Goal: Task Accomplishment & Management: Complete application form

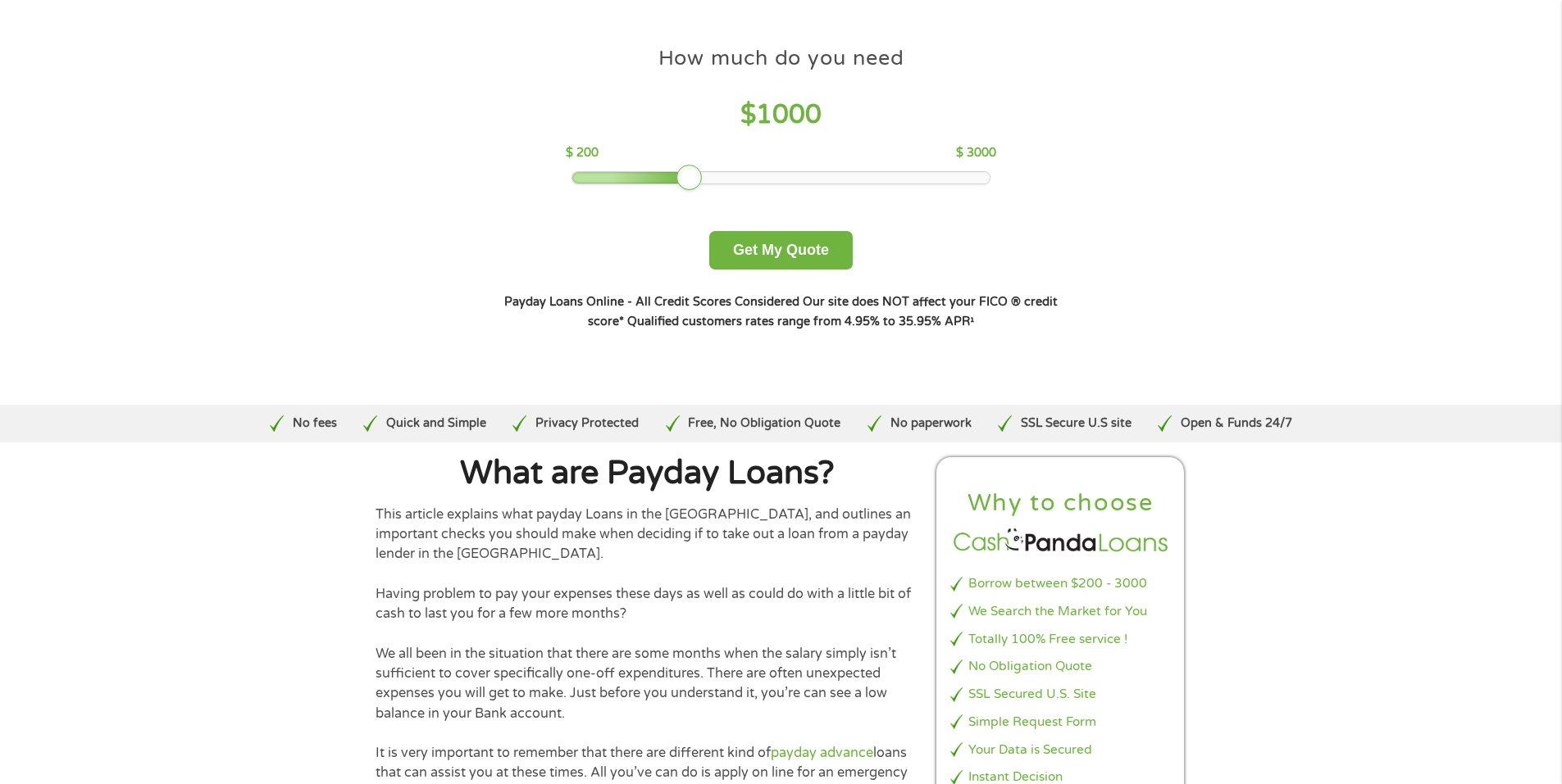
scroll to position [164, 0]
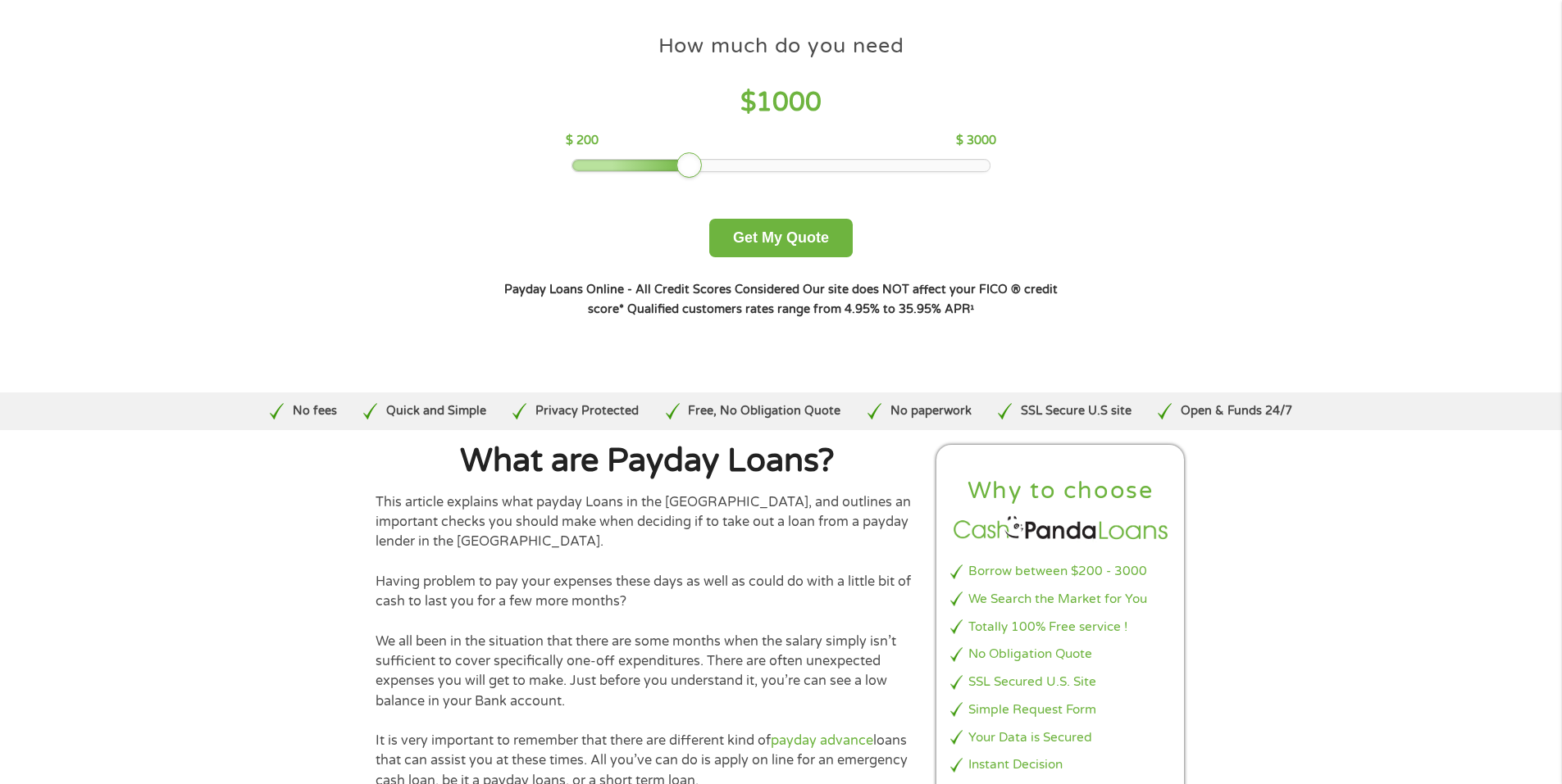
click at [784, 164] on div at bounding box center [781, 165] width 418 height 11
click at [809, 166] on div at bounding box center [781, 165] width 418 height 11
click at [820, 167] on div at bounding box center [809, 165] width 26 height 26
click at [831, 164] on div at bounding box center [781, 165] width 418 height 11
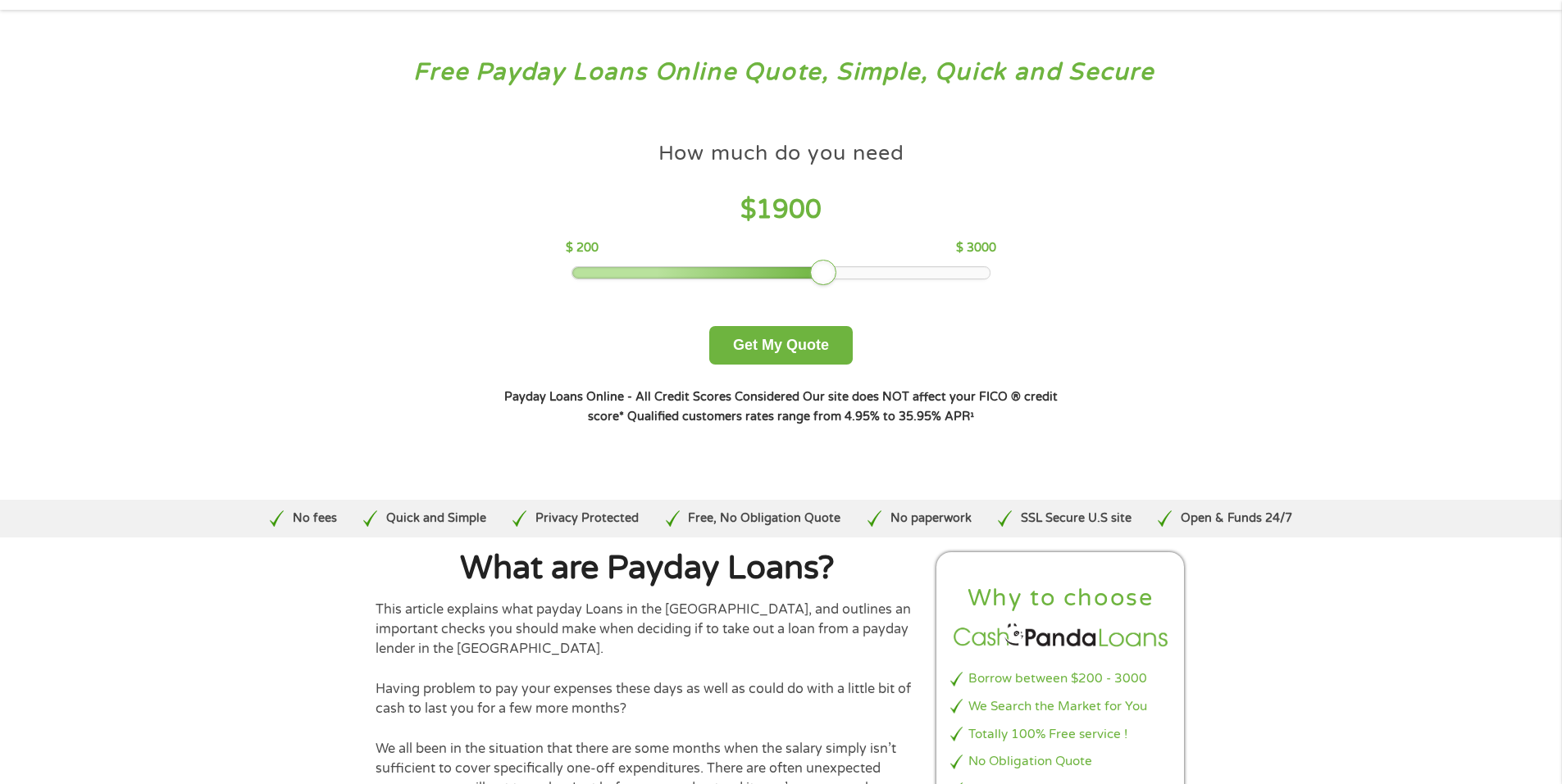
scroll to position [82, 0]
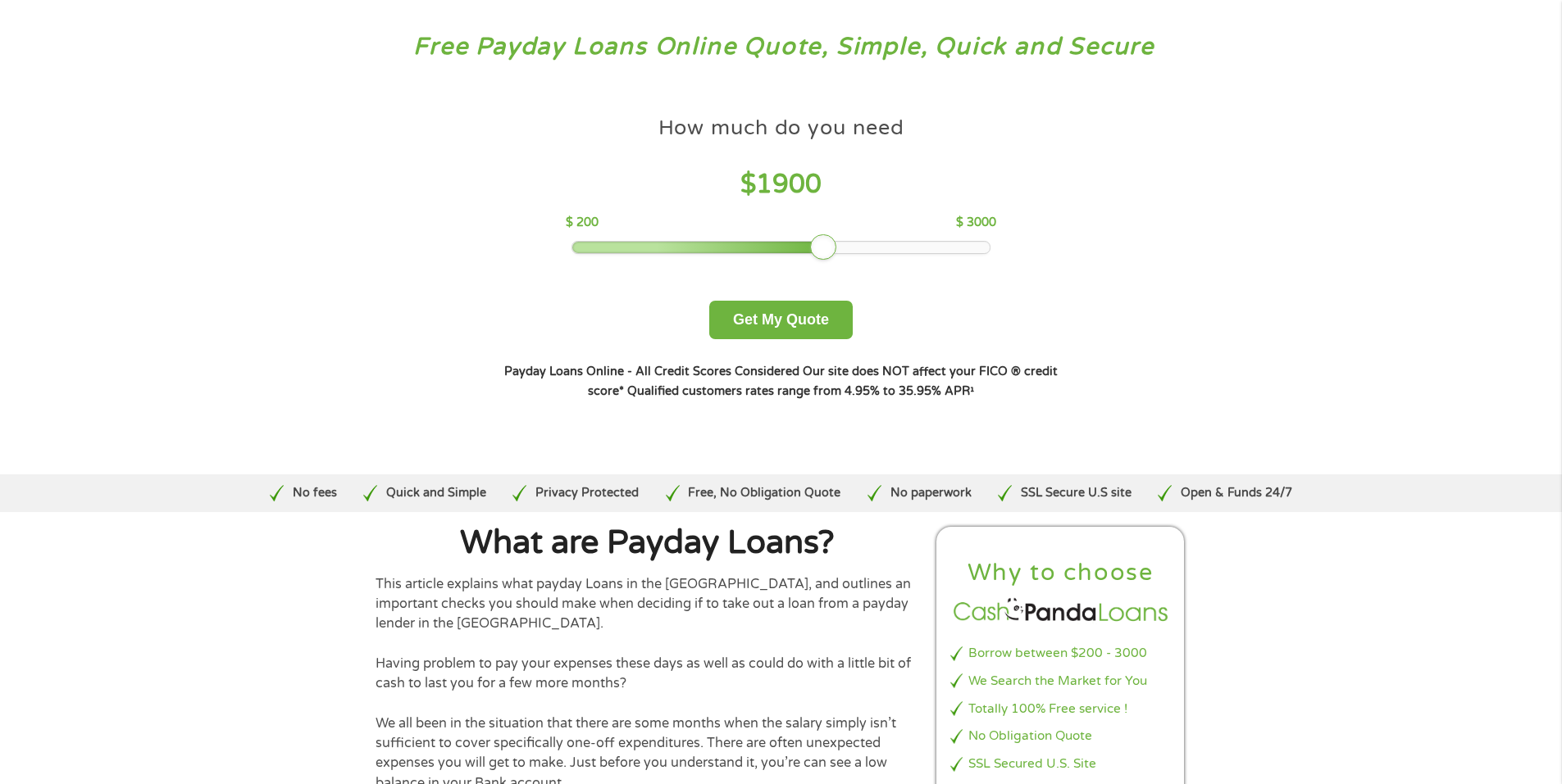
click at [837, 244] on div at bounding box center [781, 247] width 418 height 11
drag, startPoint x: 813, startPoint y: 299, endPoint x: 812, endPoint y: 309, distance: 10.0
click at [813, 300] on div "How much do you need $ 2000 $ 200 $ 3000 Get My Quote" at bounding box center [780, 224] width 574 height 231
click at [811, 312] on button "Get My Quote" at bounding box center [781, 320] width 144 height 39
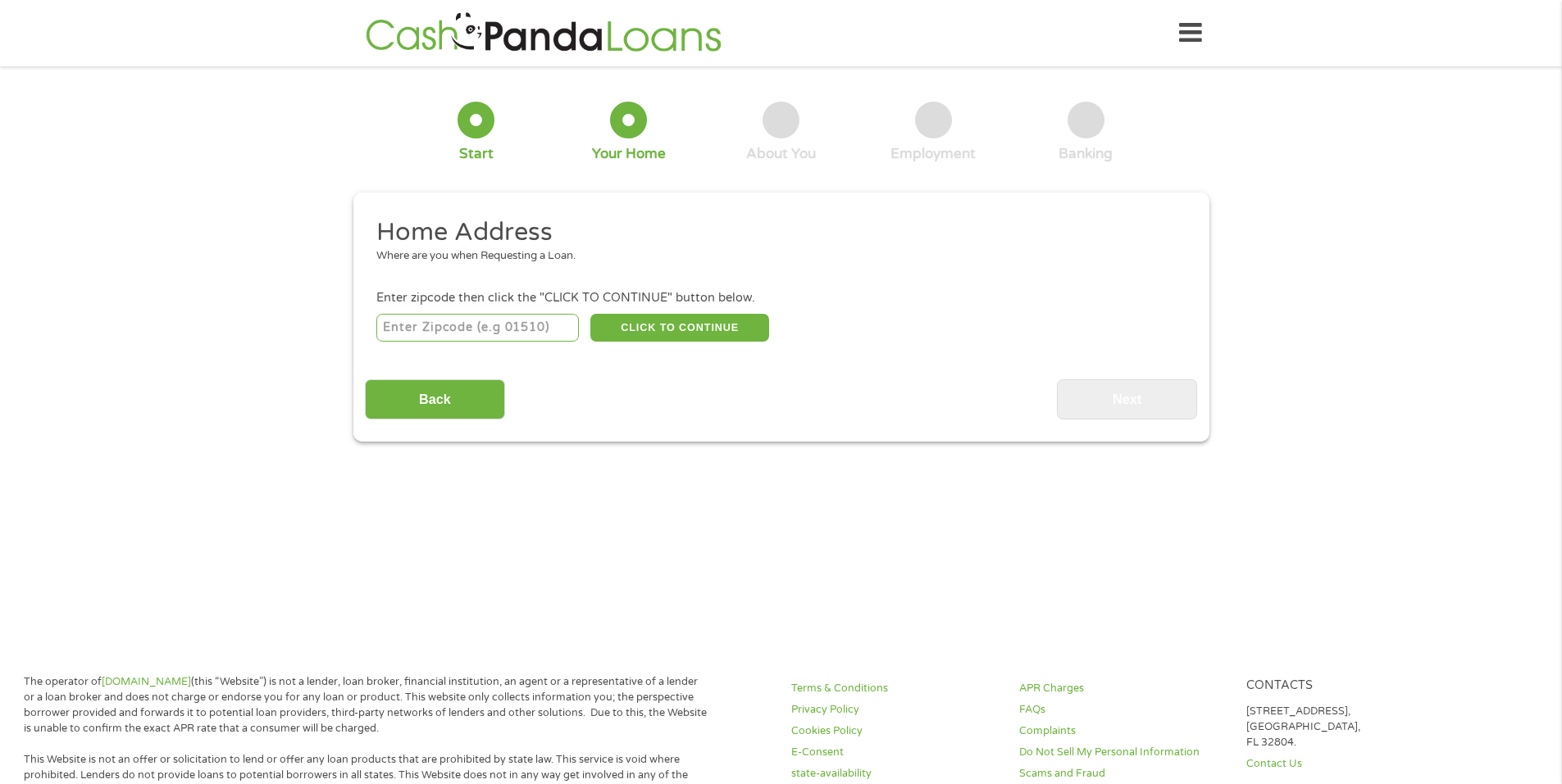
click at [506, 330] on input "number" at bounding box center [477, 328] width 202 height 28
type input "44614"
click at [639, 330] on button "CLICK TO CONTINUE" at bounding box center [680, 328] width 179 height 28
type input "44614"
type input "Canal [PERSON_NAME]"
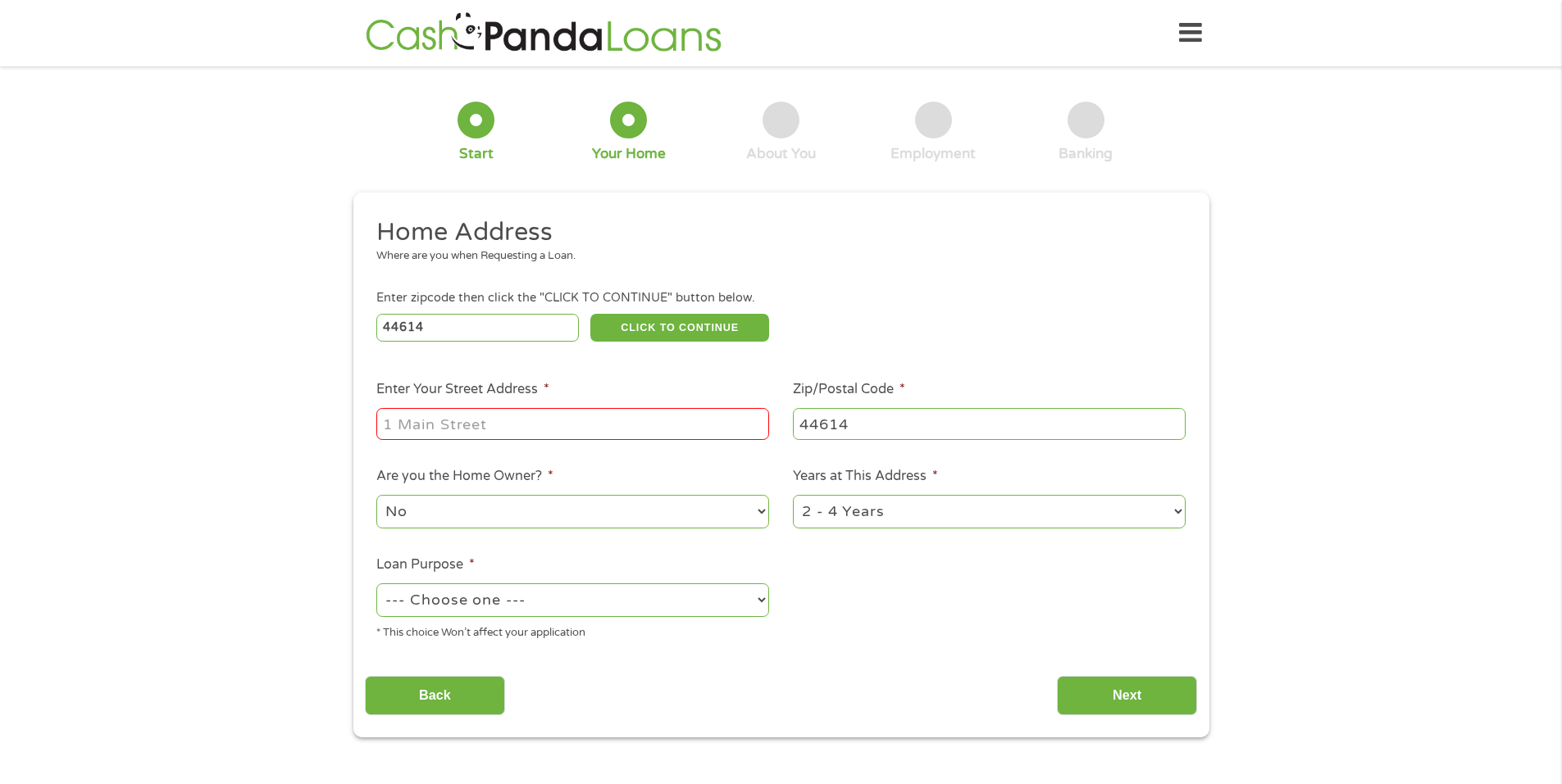
click at [579, 429] on input "Enter Your Street Address *" at bounding box center [573, 423] width 393 height 31
type input "[STREET_ADDRESS][PERSON_NAME]"
click at [612, 602] on select "--- Choose one --- Pay Bills Debt Consolidation Home Improvement Major Purchase…" at bounding box center [573, 600] width 393 height 34
select select "paybills"
click at [376, 583] on select "--- Choose one --- Pay Bills Debt Consolidation Home Improvement Major Purchase…" at bounding box center [573, 600] width 393 height 34
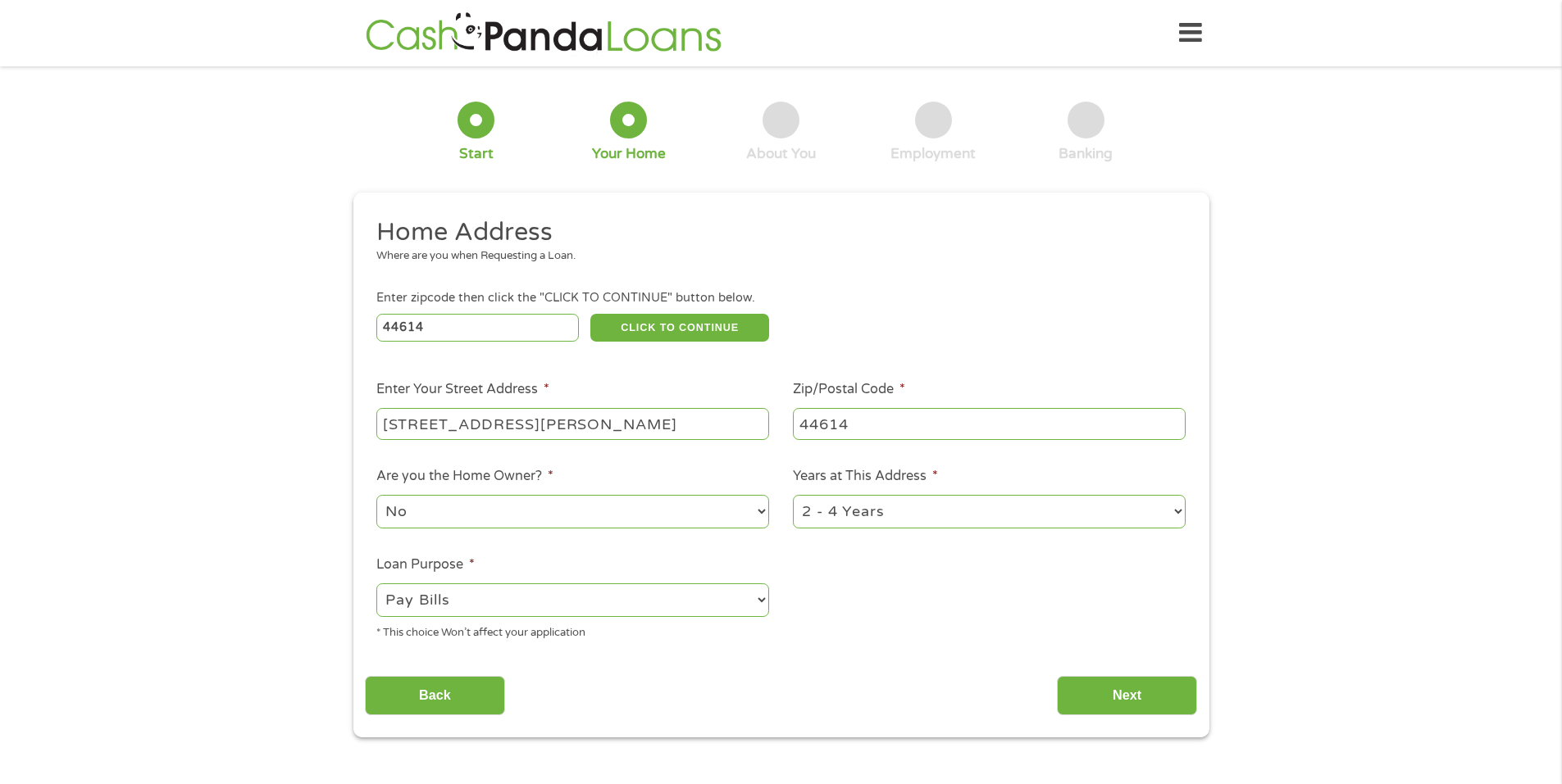
click at [670, 518] on select "No Yes" at bounding box center [573, 511] width 393 height 34
click at [917, 526] on select "1 Year or less 1 - 2 Years 2 - 4 Years Over 4 Years" at bounding box center [989, 511] width 393 height 34
select select "60months"
click at [793, 495] on select "1 Year or less 1 - 2 Years 2 - 4 Years Over 4 Years" at bounding box center [989, 511] width 393 height 34
click at [584, 513] on select "No Yes" at bounding box center [573, 511] width 393 height 34
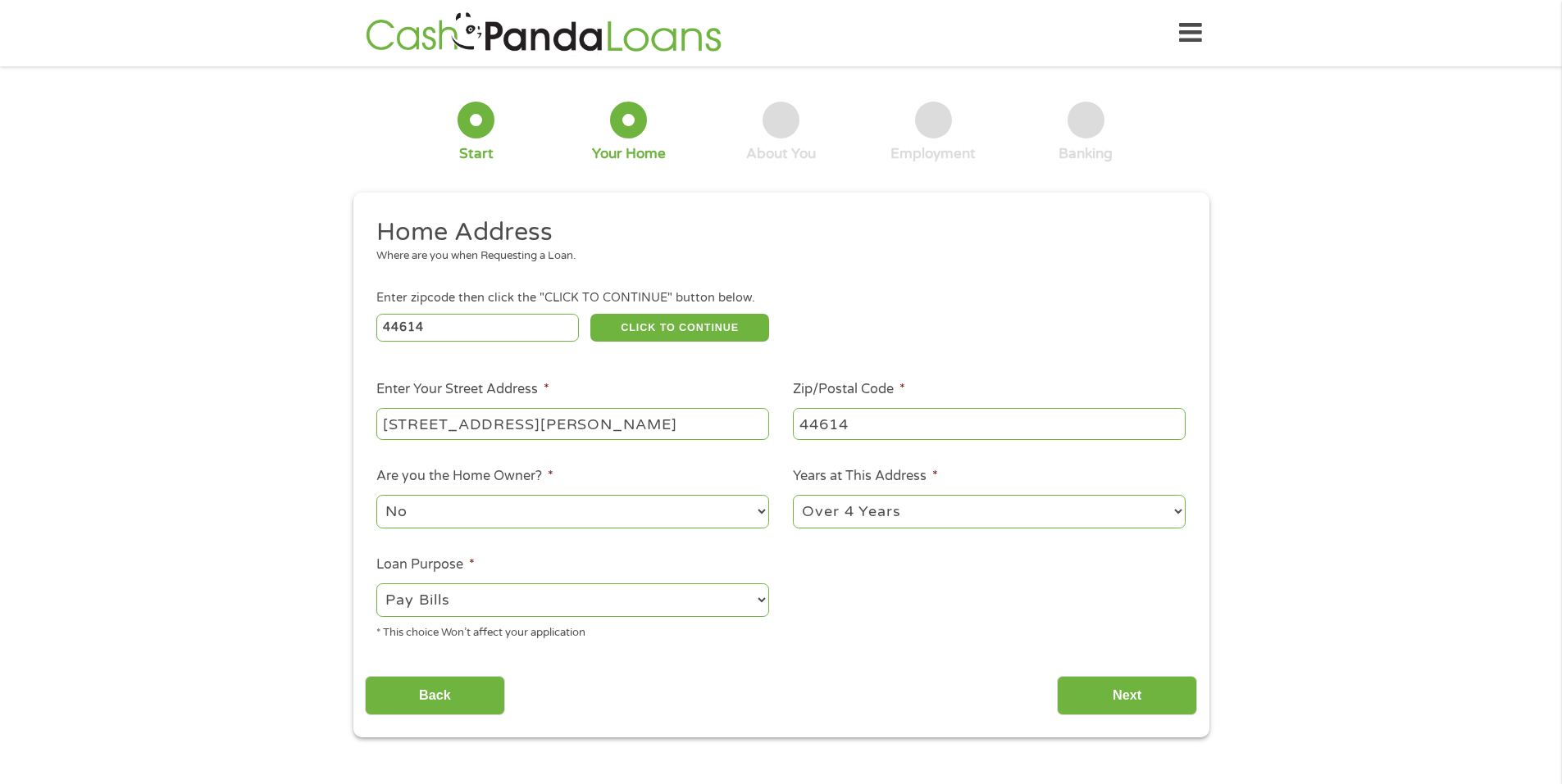
click at [578, 529] on div "No Yes" at bounding box center [573, 512] width 393 height 40
click at [1075, 698] on input "Next" at bounding box center [1127, 696] width 140 height 40
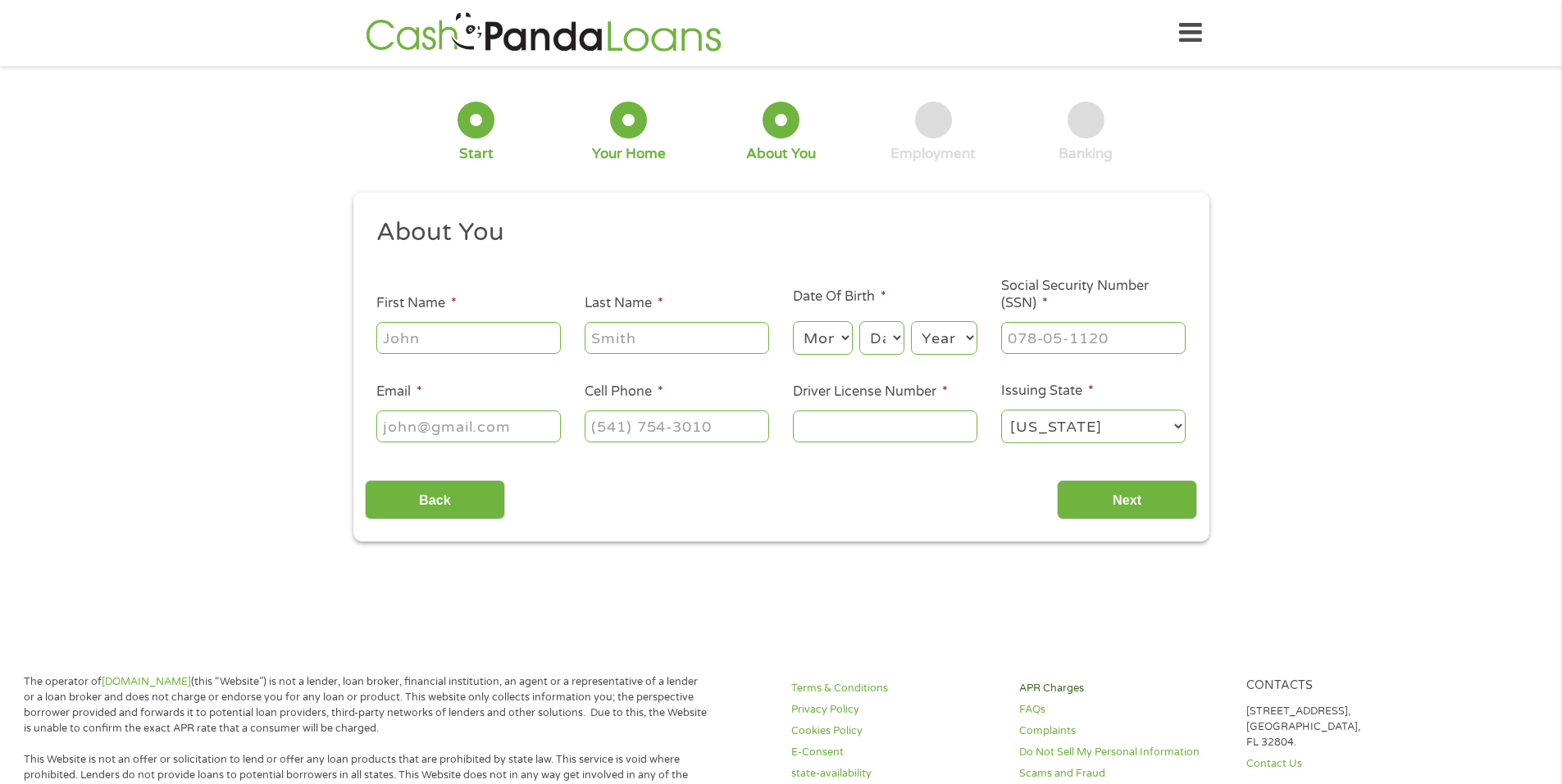
scroll to position [7, 7]
click at [441, 327] on input "First Name *" at bounding box center [468, 337] width 184 height 31
type input "hunter"
type input "[PERSON_NAME]"
type input "[EMAIL_ADDRESS][DOMAIN_NAME]"
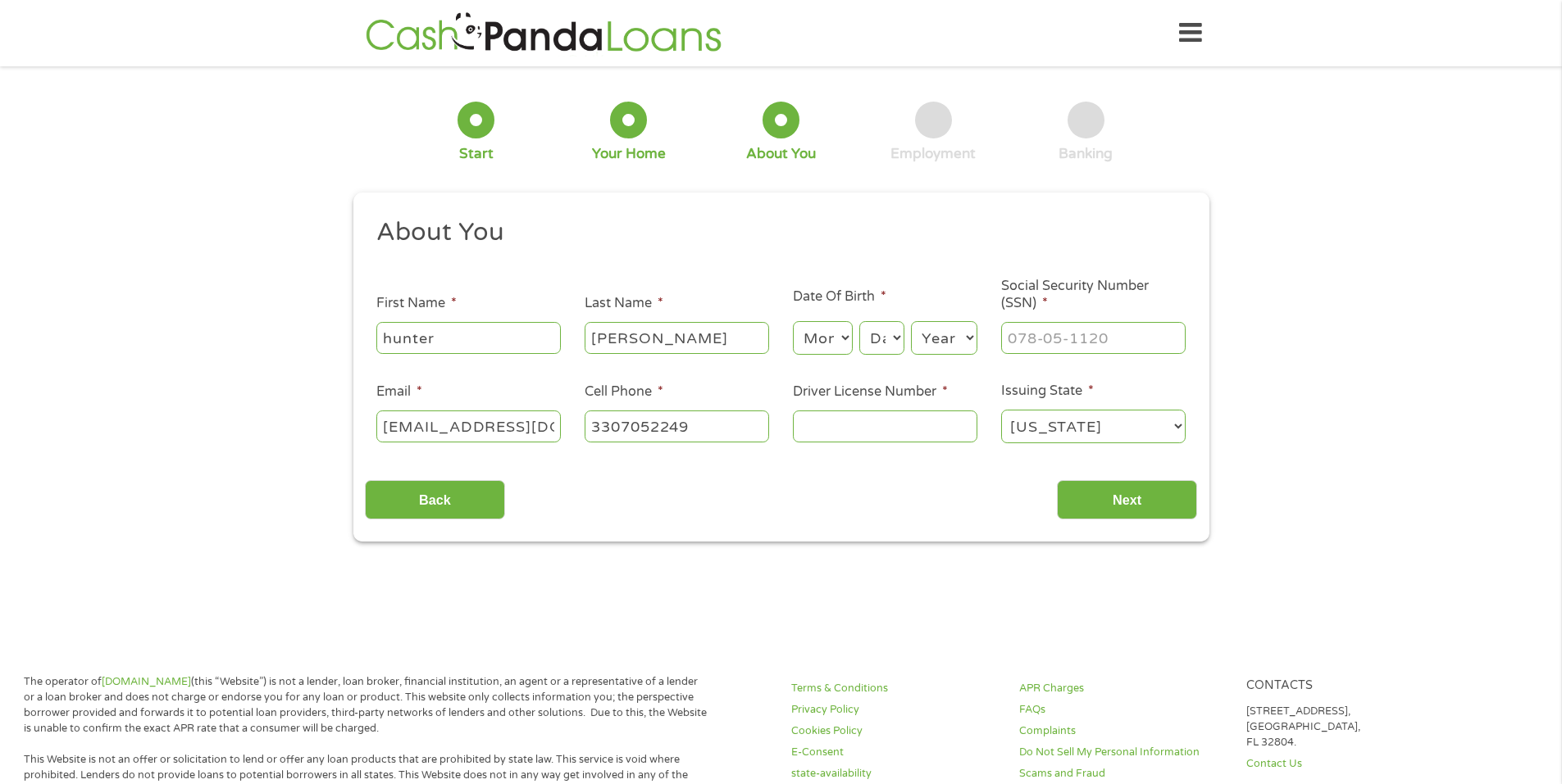
type input "[PHONE_NUMBER]"
click at [1035, 336] on input "___-__-____" at bounding box center [1094, 337] width 184 height 31
type input "294-04-3383"
click at [858, 419] on input "Driver License Number *" at bounding box center [885, 426] width 184 height 31
type input "un297471"
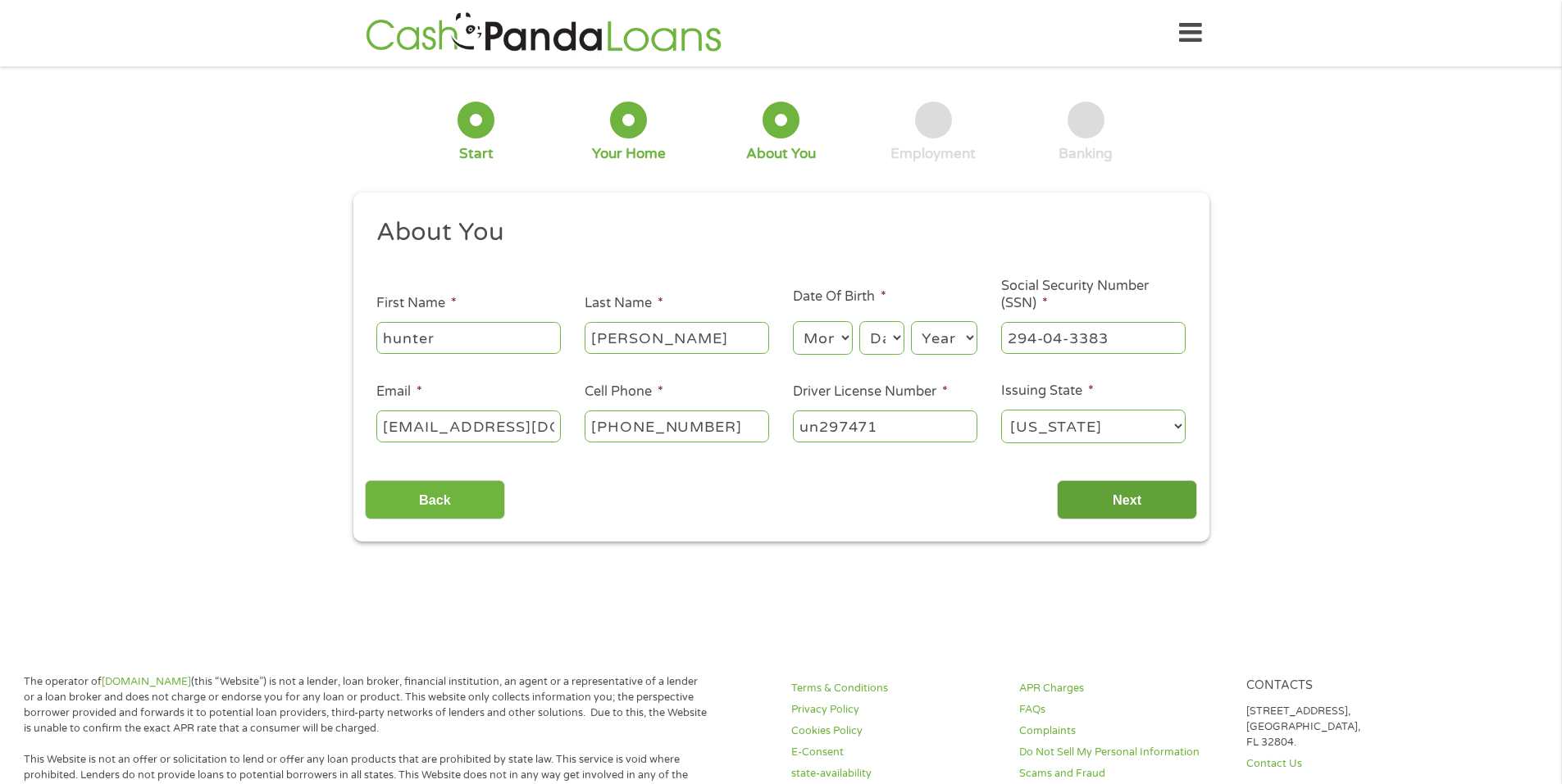
click at [1100, 491] on input "Next" at bounding box center [1127, 500] width 140 height 40
click at [1131, 500] on input "Next" at bounding box center [1127, 500] width 140 height 40
click at [1078, 497] on input "Next" at bounding box center [1127, 500] width 140 height 40
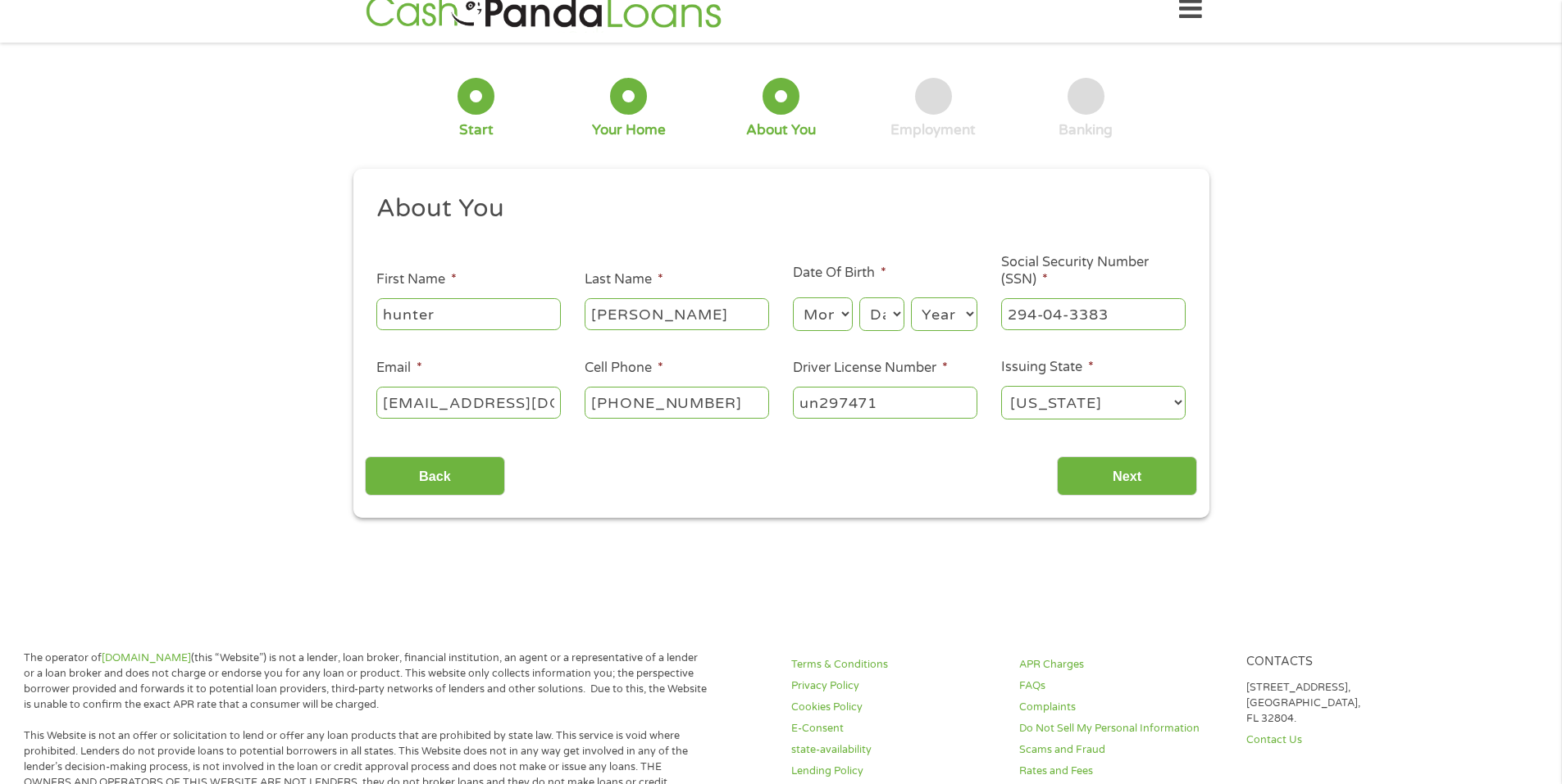
scroll to position [0, 0]
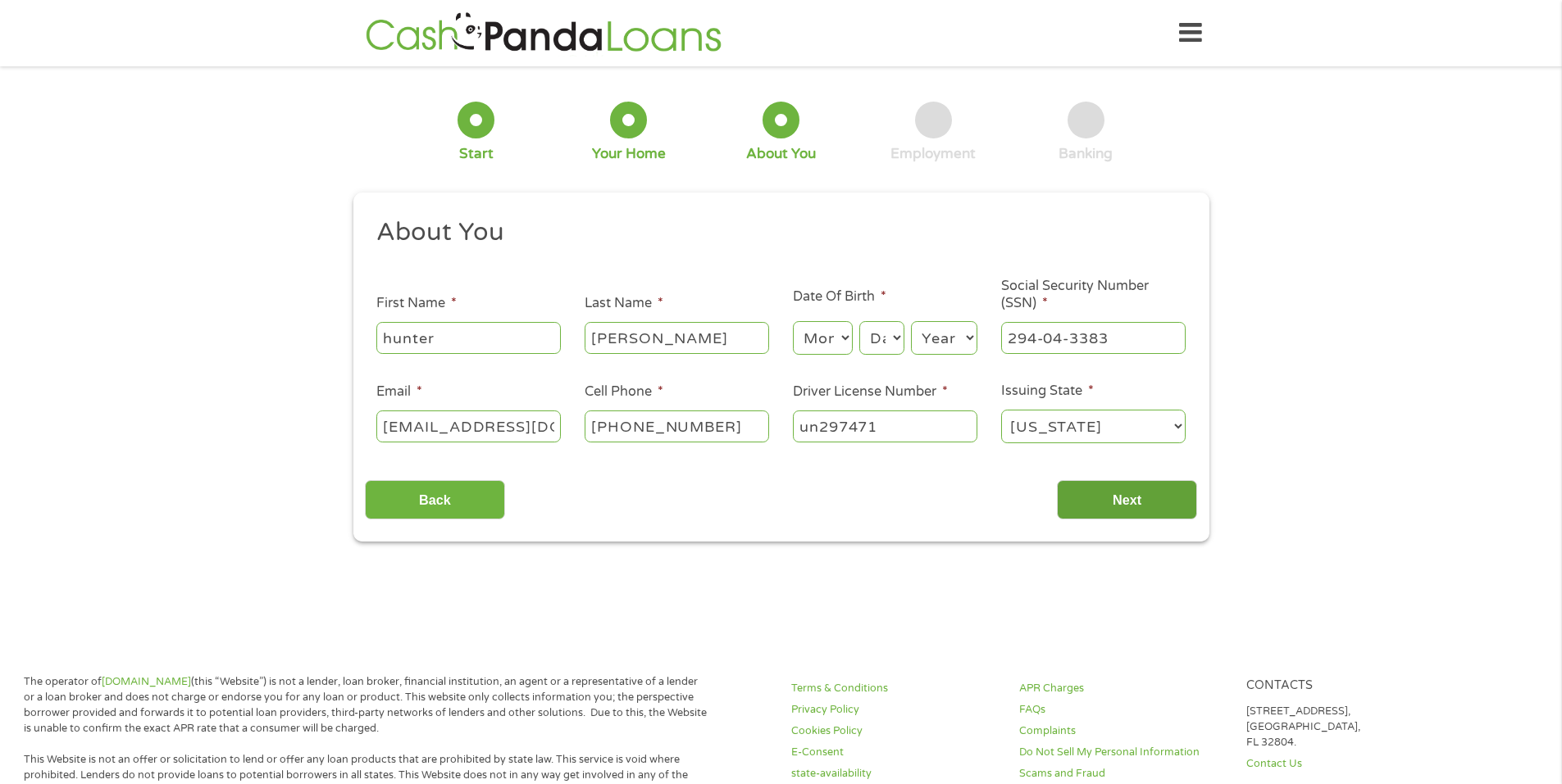
click at [1115, 495] on input "Next" at bounding box center [1127, 500] width 140 height 40
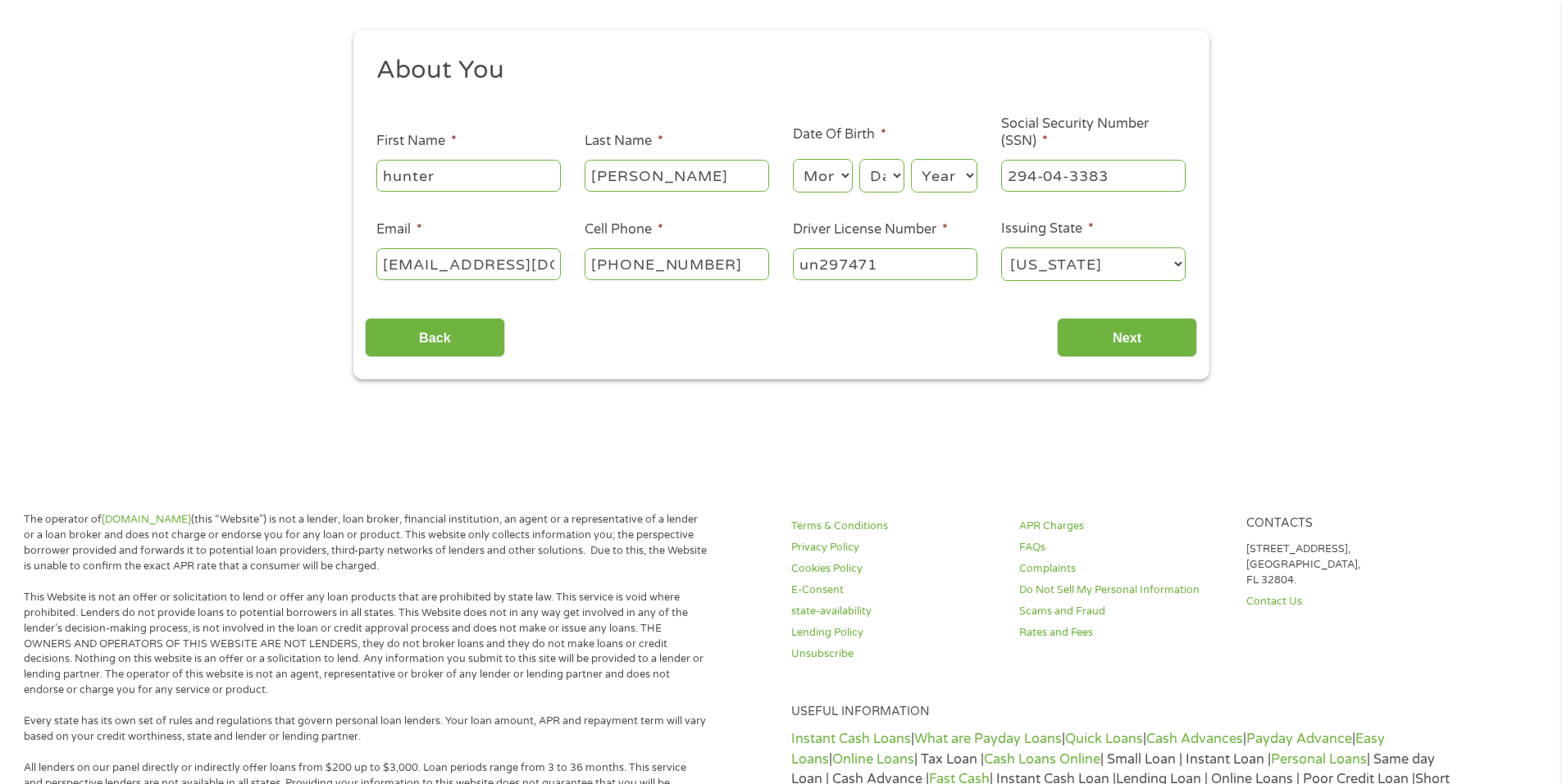
scroll to position [164, 0]
click at [1034, 251] on select "[US_STATE] [US_STATE] [US_STATE] [US_STATE] [US_STATE] [US_STATE] [US_STATE] [U…" at bounding box center [1094, 262] width 184 height 34
click at [708, 186] on input "[PERSON_NAME]" at bounding box center [677, 174] width 184 height 31
click at [836, 340] on div "Back Next" at bounding box center [781, 330] width 833 height 52
click at [834, 176] on select "Month 1 2 3 4 5 6 7 8 9 10 11 12" at bounding box center [823, 174] width 60 height 34
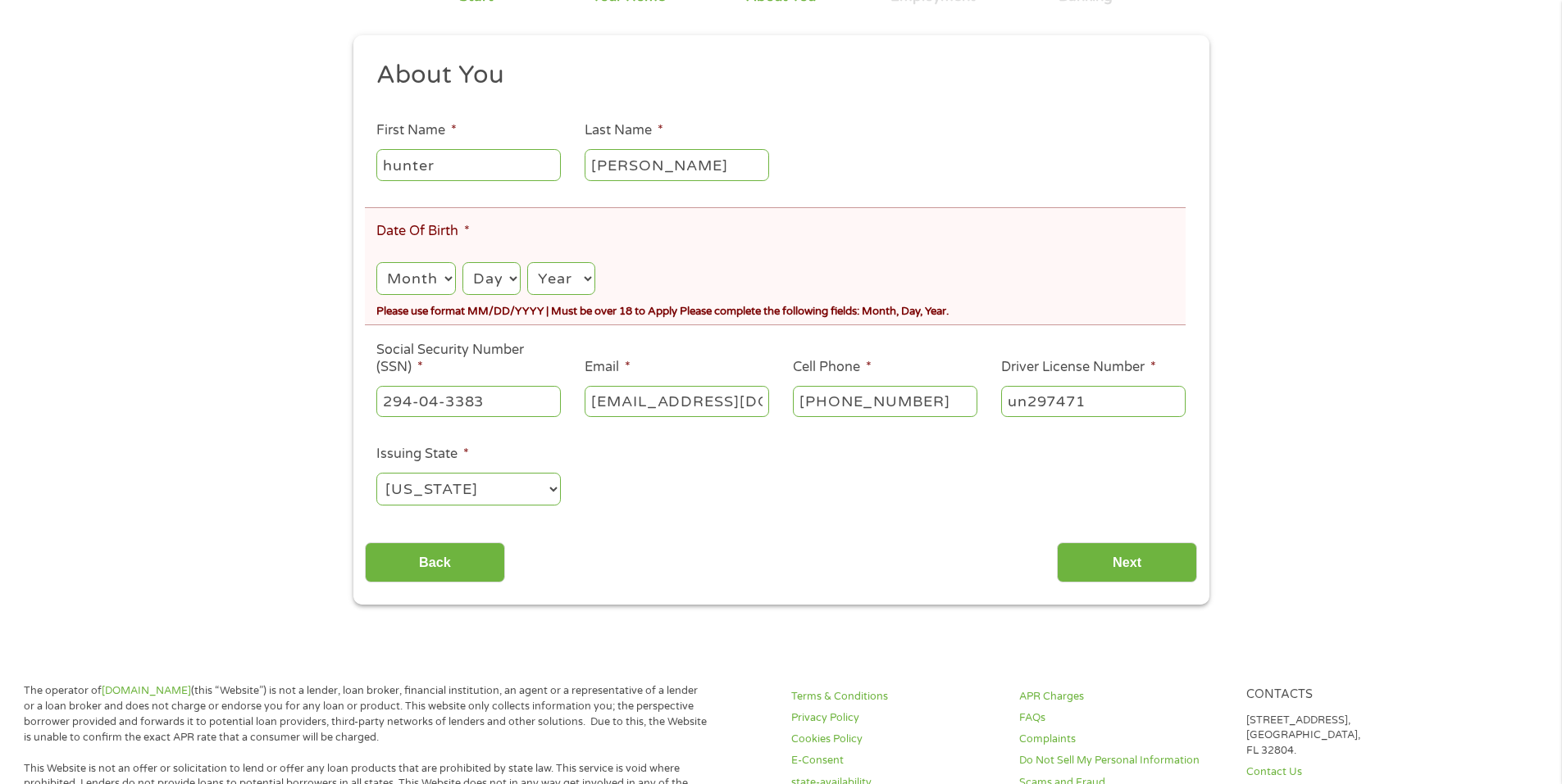
scroll to position [246, 0]
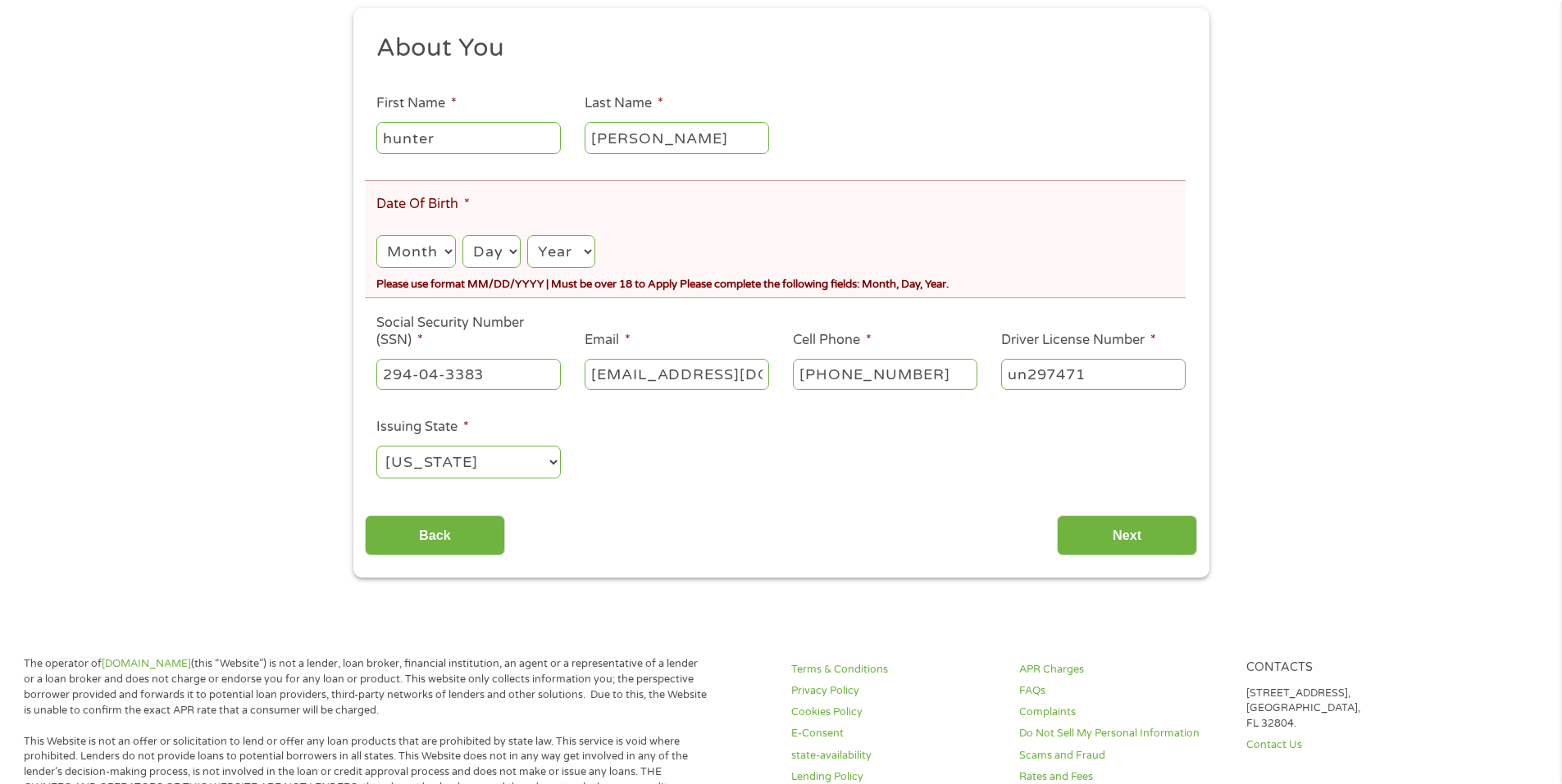
click at [445, 258] on select "Month 1 2 3 4 5 6 7 8 9 10 11 12" at bounding box center [415, 251] width 78 height 34
select select "2"
click at [376, 235] on select "Month 1 2 3 4 5 6 7 8 9 10 11 12" at bounding box center [415, 251] width 78 height 34
click at [500, 253] on select "Day 1 2 3 4 5 6 7 8 9 10 11 12 13 14 15 16 17 18 19 20 21 22 23 24 25 26 27 28 …" at bounding box center [492, 251] width 59 height 34
select select "23"
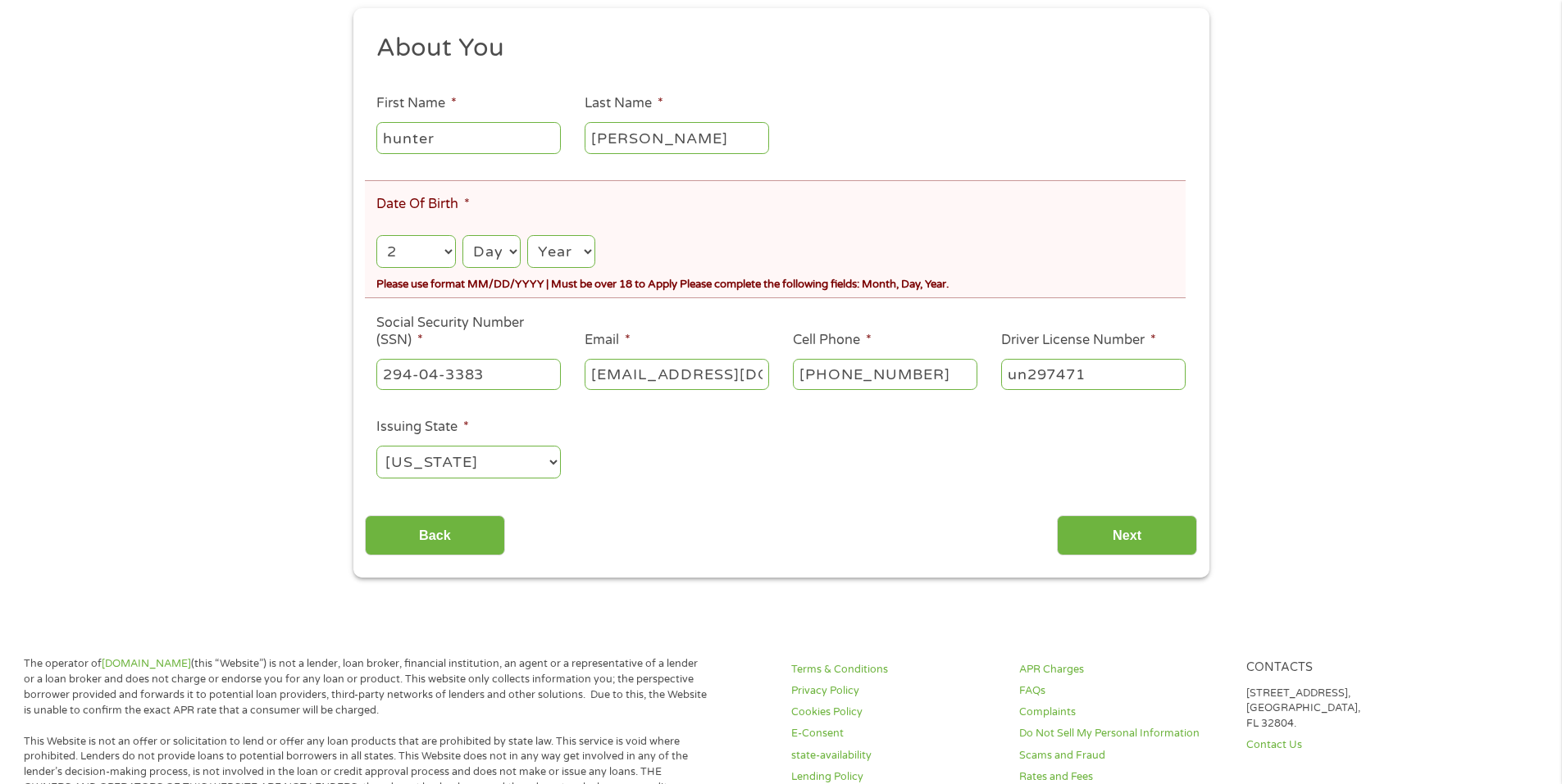
click at [462, 235] on select "Day 1 2 3 4 5 6 7 8 9 10 11 12 13 14 15 16 17 18 19 20 21 22 23 24 25 26 27 28 …" at bounding box center [492, 251] width 59 height 34
click at [569, 257] on select "Year [DATE] 2006 2005 2004 2003 2002 2001 2000 1999 1998 1997 1996 1995 1994 19…" at bounding box center [561, 251] width 67 height 34
select select "2000"
click at [527, 235] on select "Year [DATE] 2006 2005 2004 2003 2002 2001 2000 1999 1998 1997 1996 1995 1994 19…" at bounding box center [561, 251] width 67 height 34
click at [1102, 539] on input "Next" at bounding box center [1127, 535] width 140 height 40
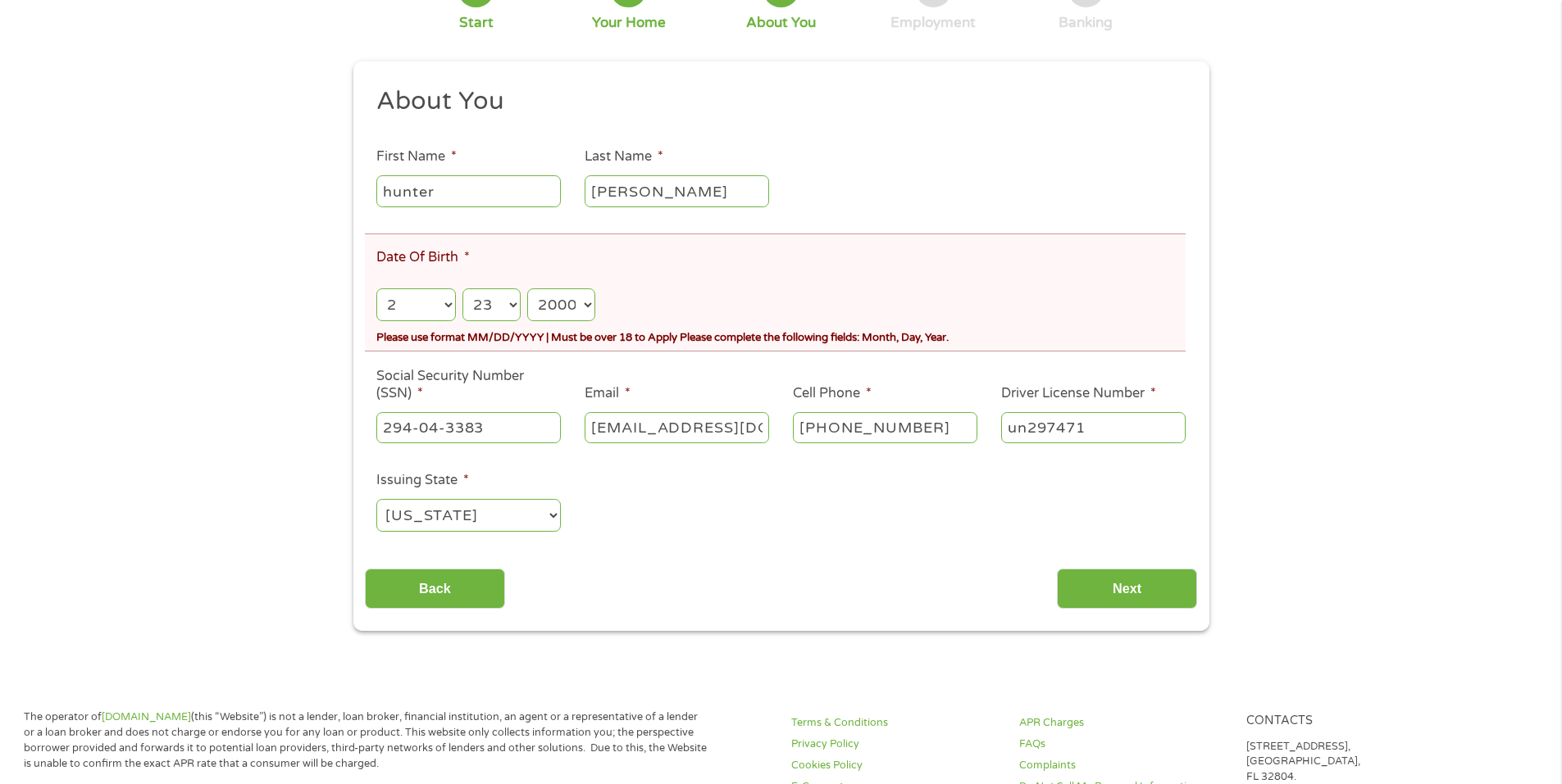
scroll to position [164, 0]
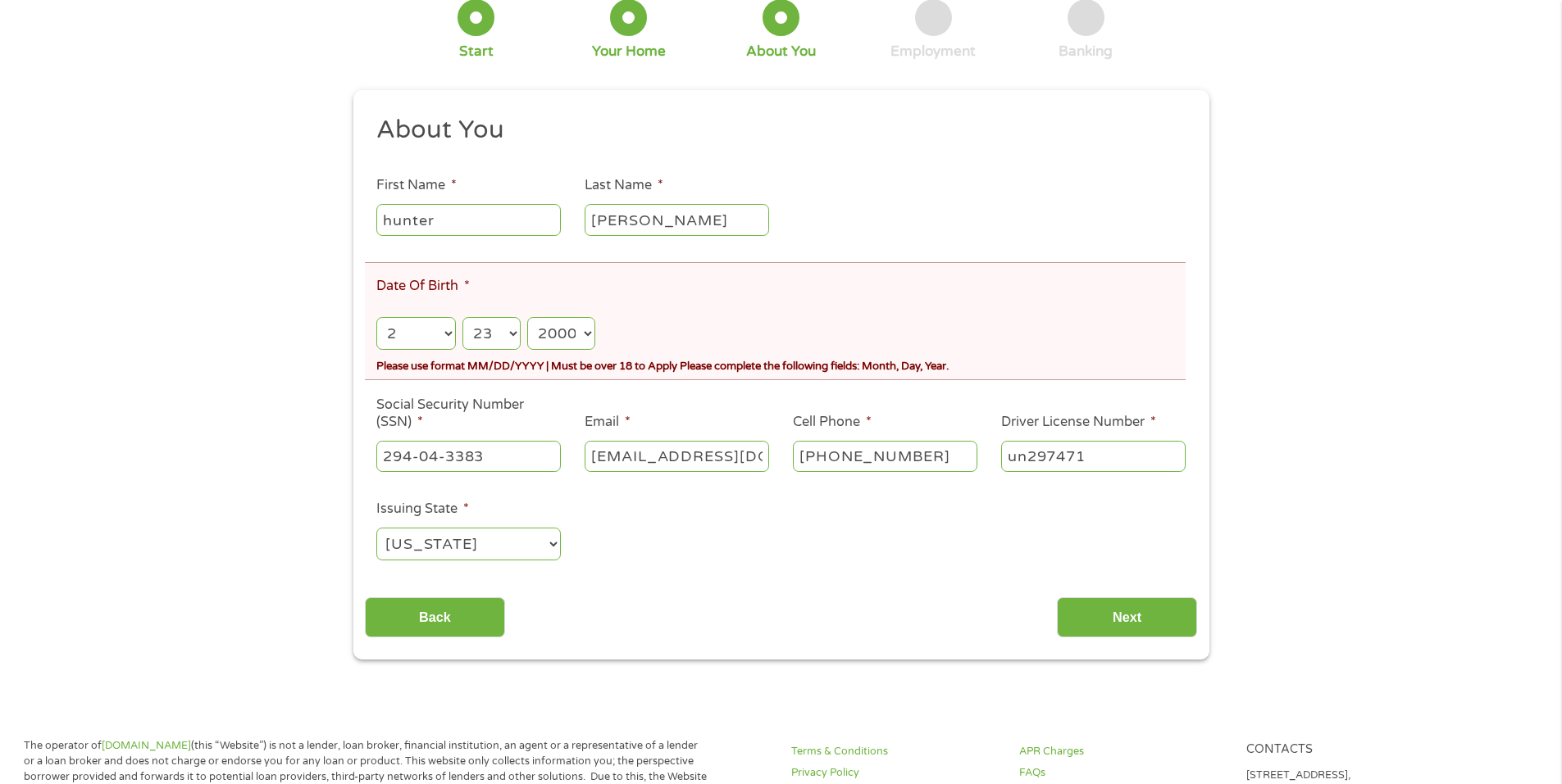
click at [407, 326] on select "Month 1 2 3 4 5 6 7 8 9 10 11 12" at bounding box center [415, 334] width 78 height 34
click at [376, 318] on select "Month 1 2 3 4 5 6 7 8 9 10 11 12" at bounding box center [415, 334] width 78 height 34
click at [1106, 619] on input "Next" at bounding box center [1127, 617] width 140 height 40
click at [579, 334] on select "Year [DATE] 2006 2005 2004 2003 2002 2001 2000 1999 1998 1997 1996 1995 1994 19…" at bounding box center [561, 334] width 67 height 34
click at [527, 318] on select "Year [DATE] 2006 2005 2004 2003 2002 2001 2000 1999 1998 1997 1996 1995 1994 19…" at bounding box center [561, 334] width 67 height 34
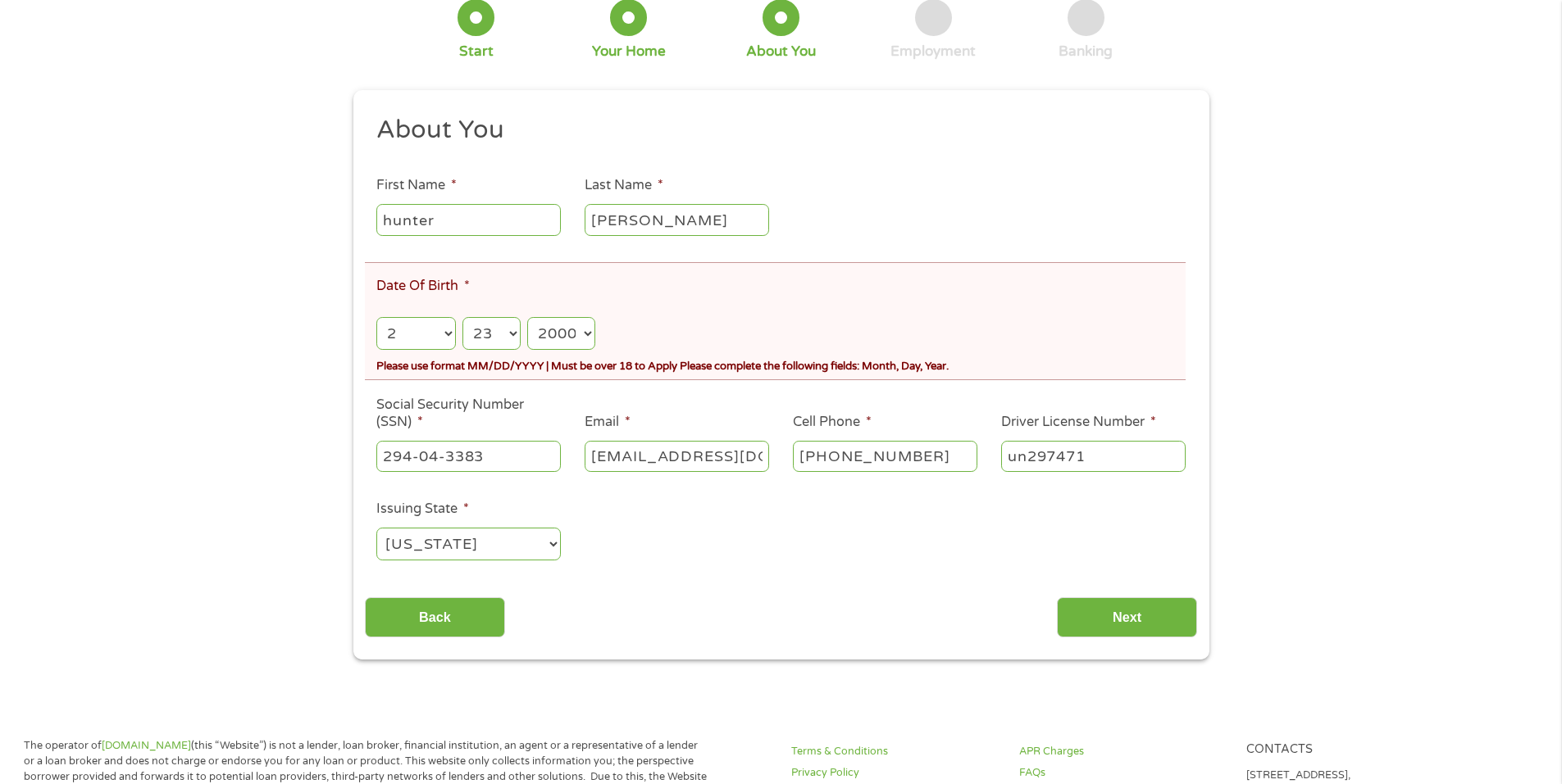
click at [418, 331] on select "Month 1 2 3 4 5 6 7 8 9 10 11 12" at bounding box center [415, 334] width 78 height 34
click at [376, 318] on select "Month 1 2 3 4 5 6 7 8 9 10 11 12" at bounding box center [415, 334] width 78 height 34
click at [403, 335] on select "Month 1 2 3 4 5 6 7 8 9 10 11 12" at bounding box center [415, 334] width 78 height 34
click at [401, 334] on select "Month 1 2 3 4 5 6 7 8 9 10 11 12" at bounding box center [415, 334] width 78 height 34
click at [412, 336] on select "Month 1 2 3 4 5 6 7 8 9 10 11 12" at bounding box center [415, 334] width 78 height 34
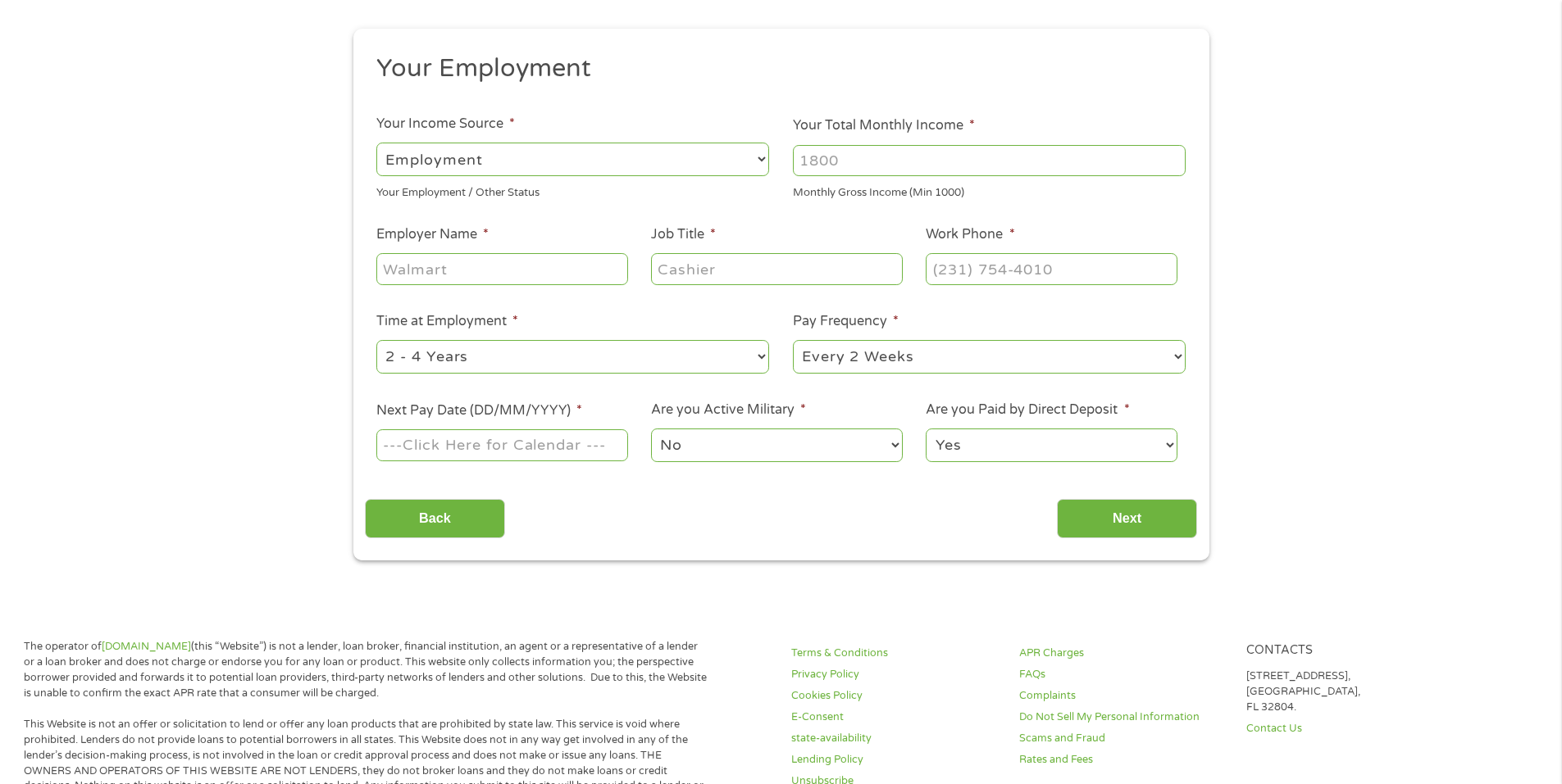
scroll to position [0, 0]
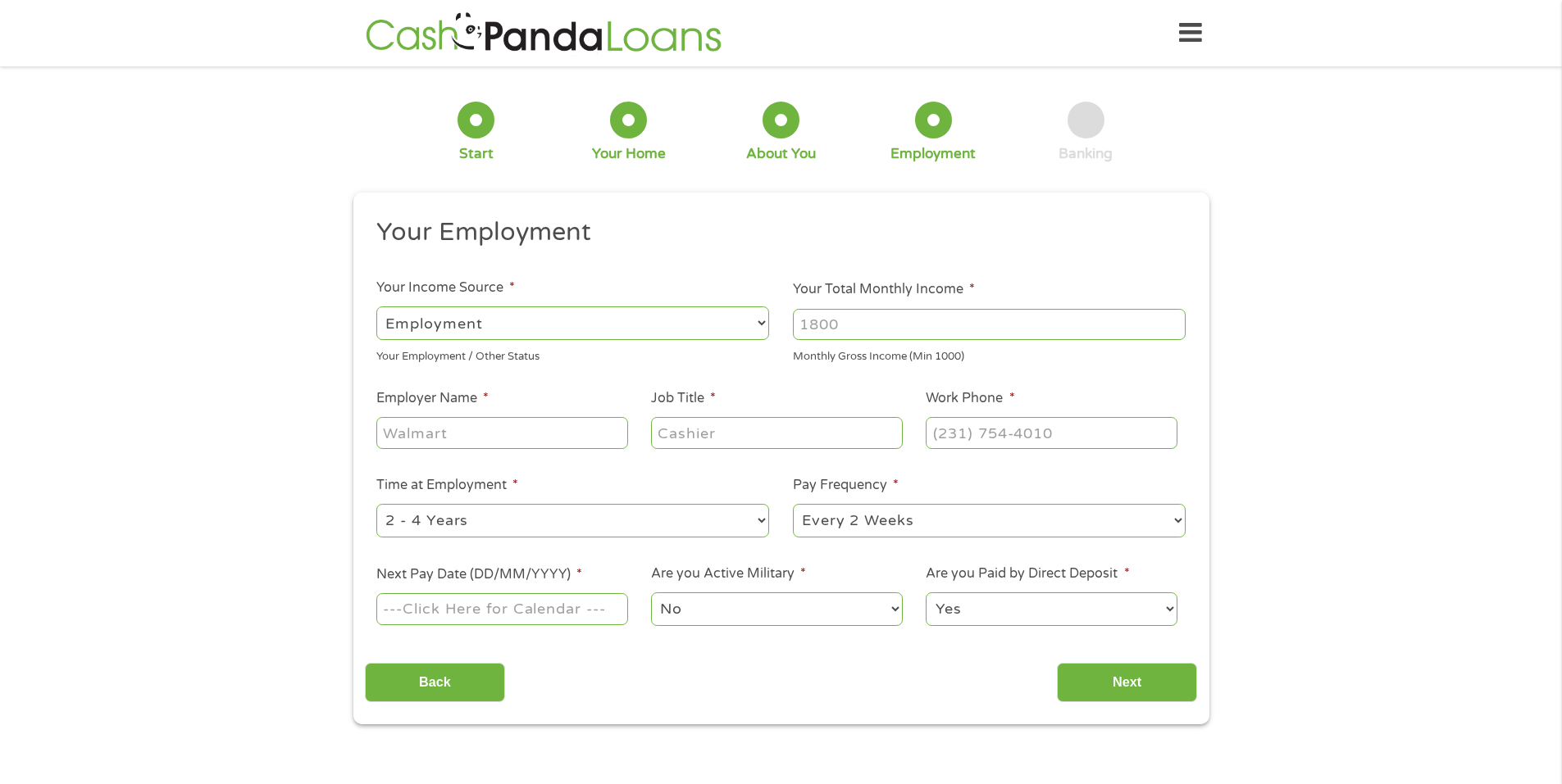
click at [513, 323] on select "--- Choose one --- Employment [DEMOGRAPHIC_DATA] Benefits" at bounding box center [573, 323] width 393 height 34
click at [376, 306] on select "--- Choose one --- Employment [DEMOGRAPHIC_DATA] Benefits" at bounding box center [573, 323] width 393 height 34
click at [853, 321] on input "Your Total Monthly Income *" at bounding box center [989, 324] width 393 height 31
type input "4000"
click at [484, 431] on input "Employer Name *" at bounding box center [501, 433] width 251 height 31
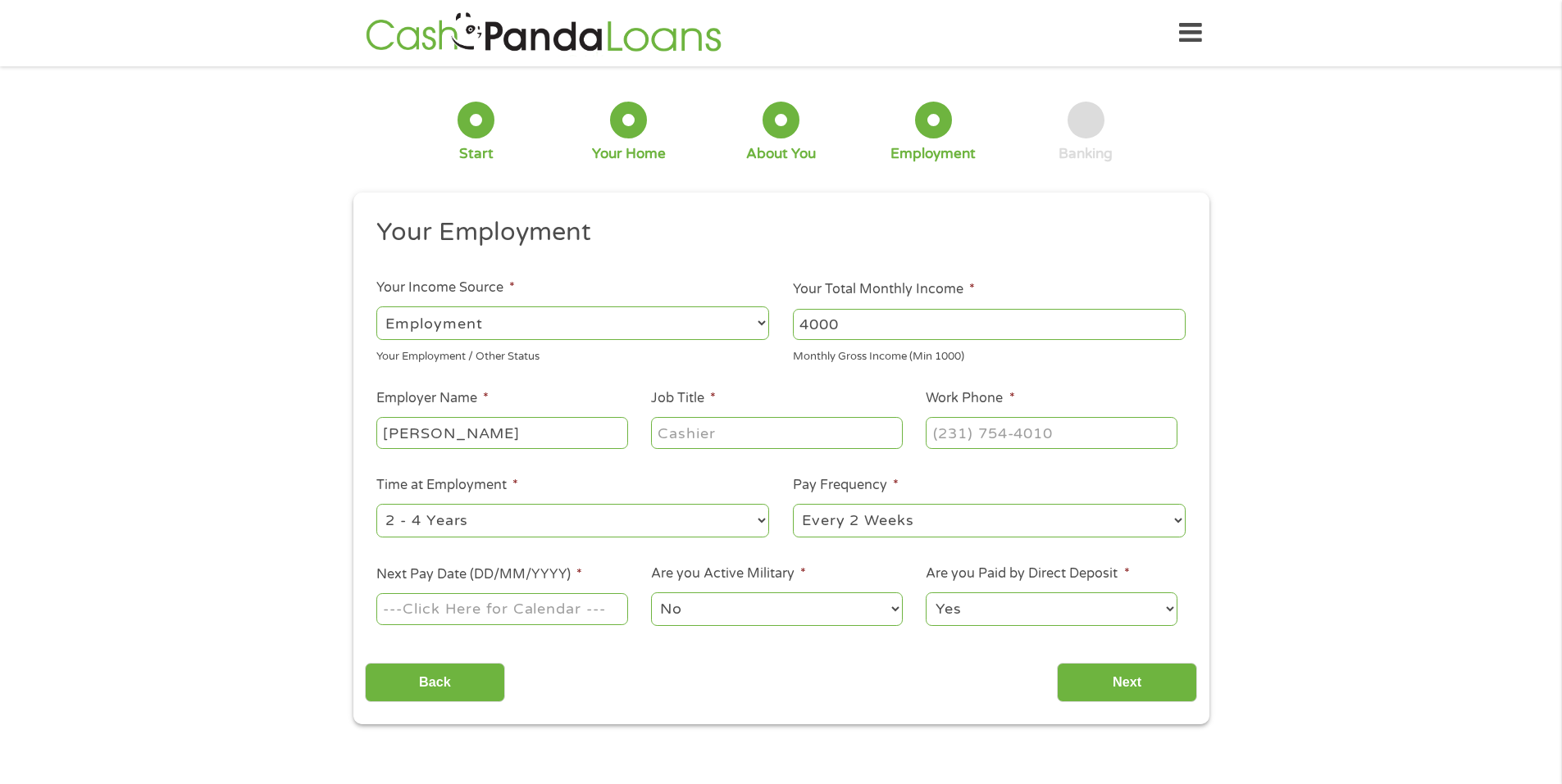
type input "[PERSON_NAME]"
click at [723, 438] on input "Job Title *" at bounding box center [776, 433] width 251 height 31
type input "server"
click at [978, 420] on input "(___) ___-____" at bounding box center [1051, 433] width 251 height 31
type input "[PHONE_NUMBER]"
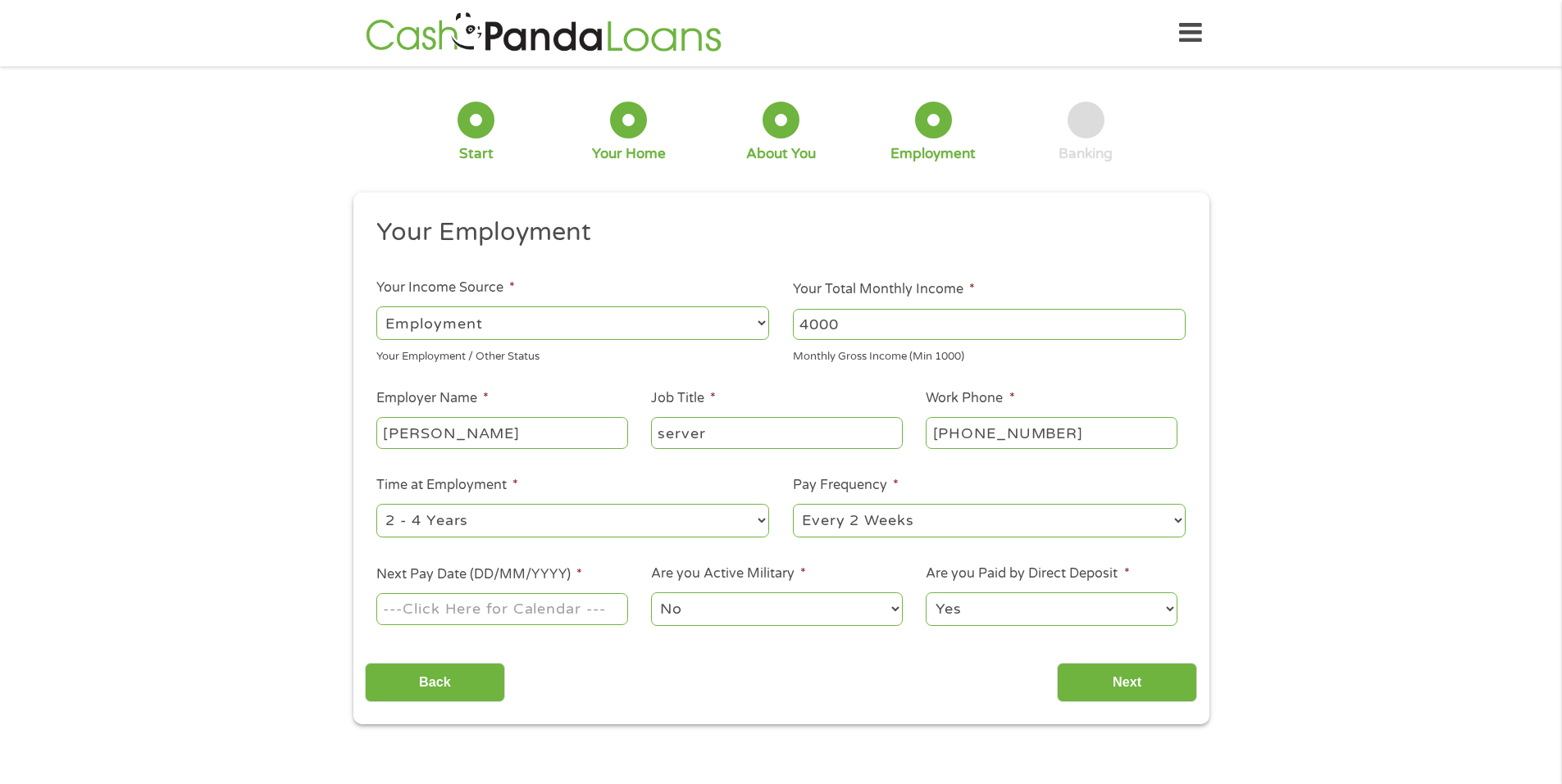
click at [588, 525] on select "--- Choose one --- 1 Year or less 1 - 2 Years 2 - 4 Years Over 4 Years" at bounding box center [573, 521] width 393 height 34
select select "24months"
click at [376, 504] on select "--- Choose one --- 1 Year or less 1 - 2 Years 2 - 4 Years Over 4 Years" at bounding box center [573, 521] width 393 height 34
click at [839, 525] on select "--- Choose one --- Every 2 Weeks Every Week Monthly Semi-Monthly" at bounding box center [989, 521] width 393 height 34
select select "weekly"
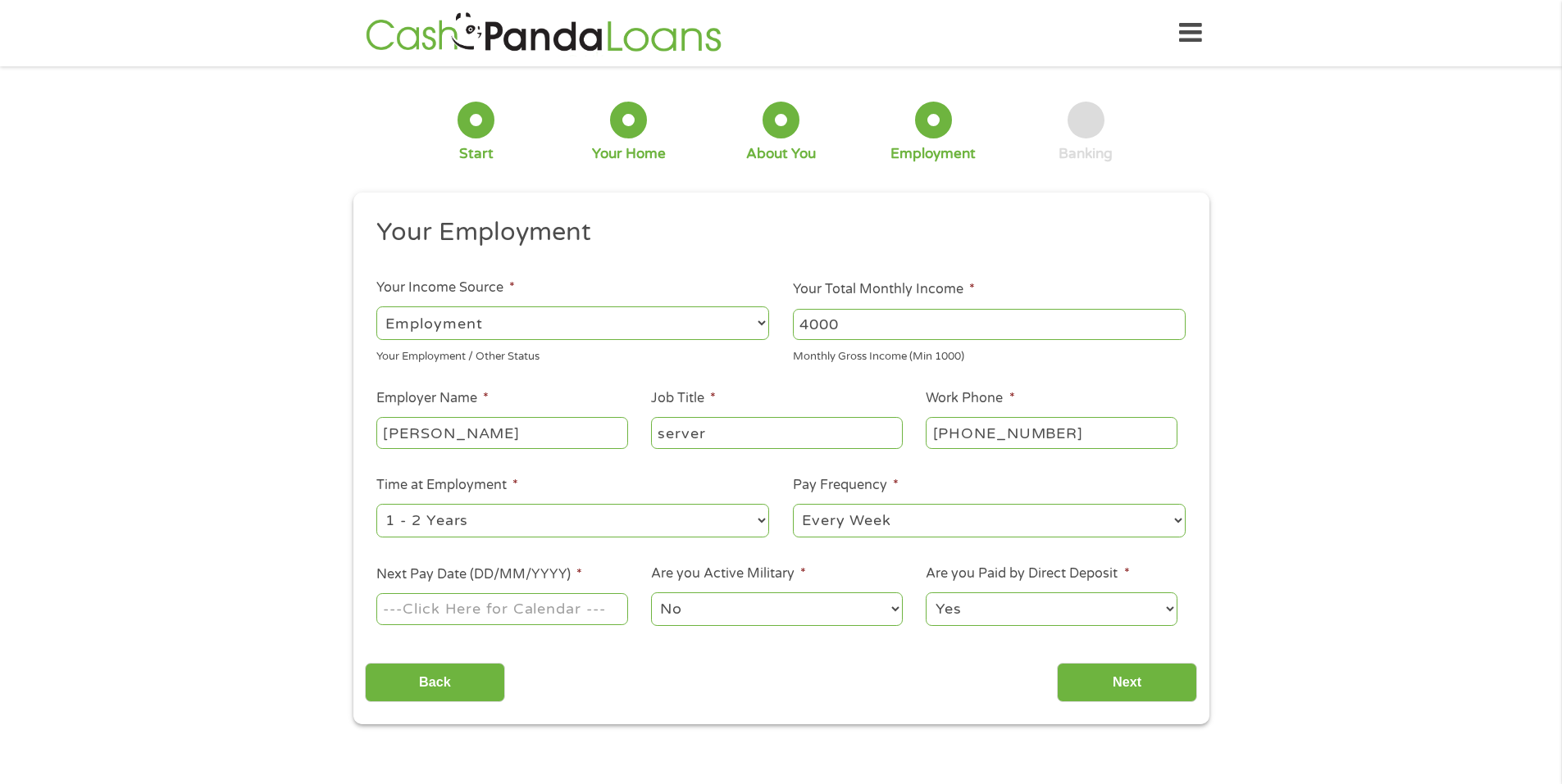
click at [793, 504] on select "--- Choose one --- Every 2 Weeks Every Week Monthly Semi-Monthly" at bounding box center [989, 521] width 393 height 34
click at [492, 612] on input "Next Pay Date (DD/MM/YYYY) *" at bounding box center [501, 609] width 251 height 31
type input "[DATE]"
click at [710, 607] on select "No Yes" at bounding box center [776, 609] width 251 height 34
click at [651, 593] on select "No Yes" at bounding box center [776, 609] width 251 height 34
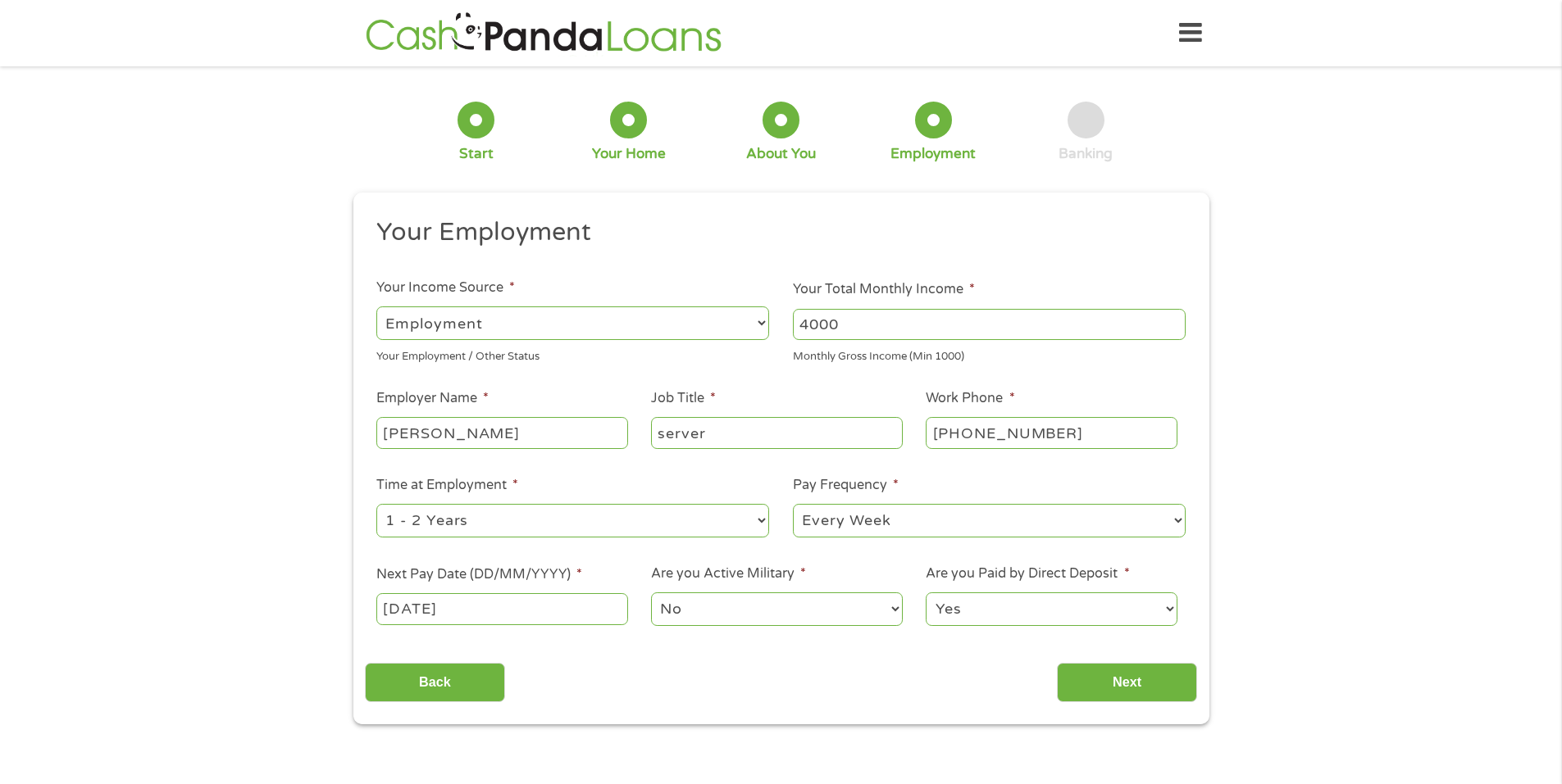
click at [1005, 608] on select "Yes No" at bounding box center [1051, 609] width 251 height 34
select select "0"
click at [926, 593] on select "Yes No" at bounding box center [1051, 609] width 251 height 34
click at [1110, 676] on input "Next" at bounding box center [1127, 683] width 140 height 40
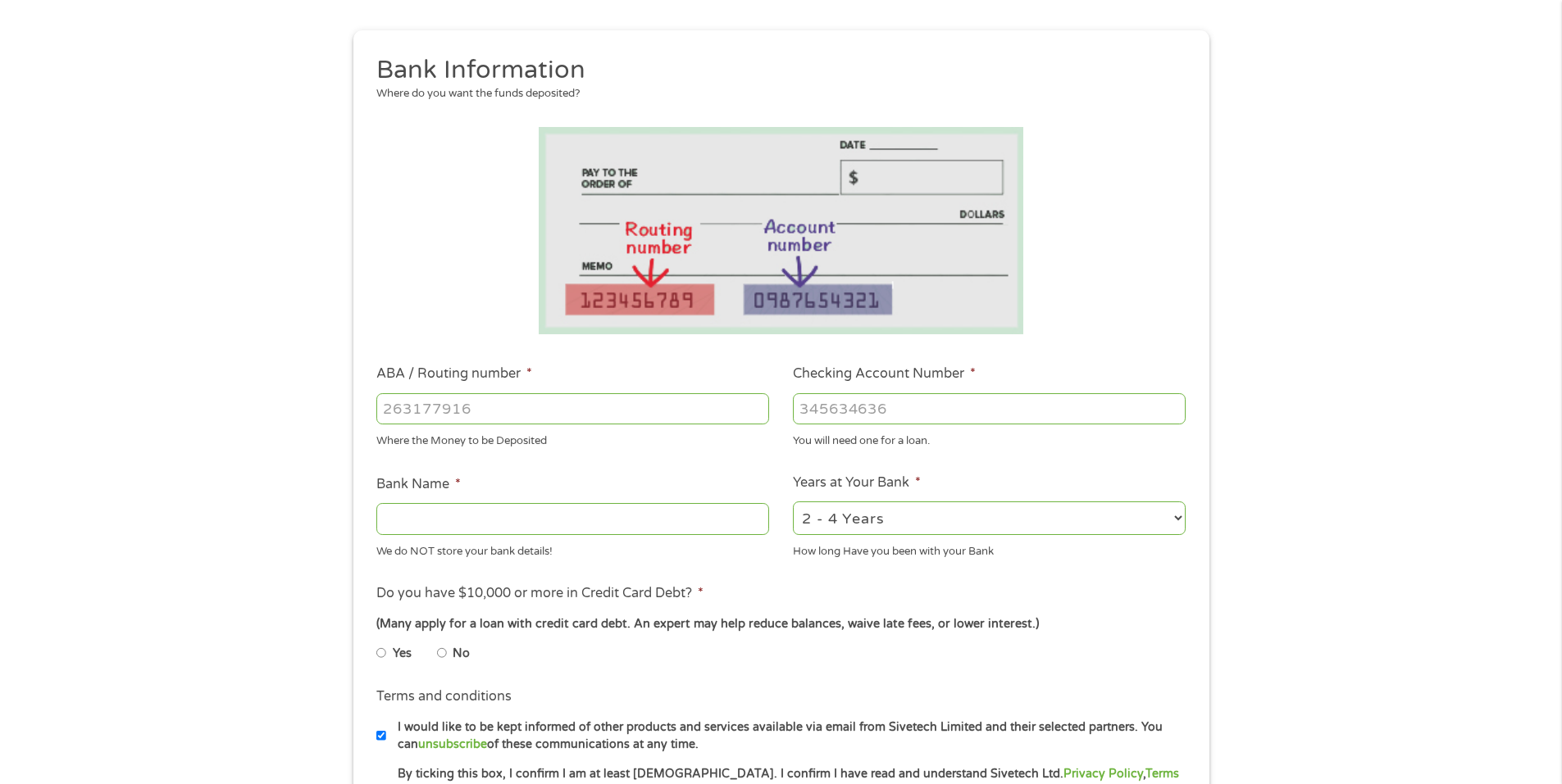
scroll to position [164, 0]
click at [467, 416] on input "ABA / Routing number *" at bounding box center [573, 407] width 393 height 31
type input "044000037"
type input "JPMORGAN CHASE BANK NA"
type input "044000037"
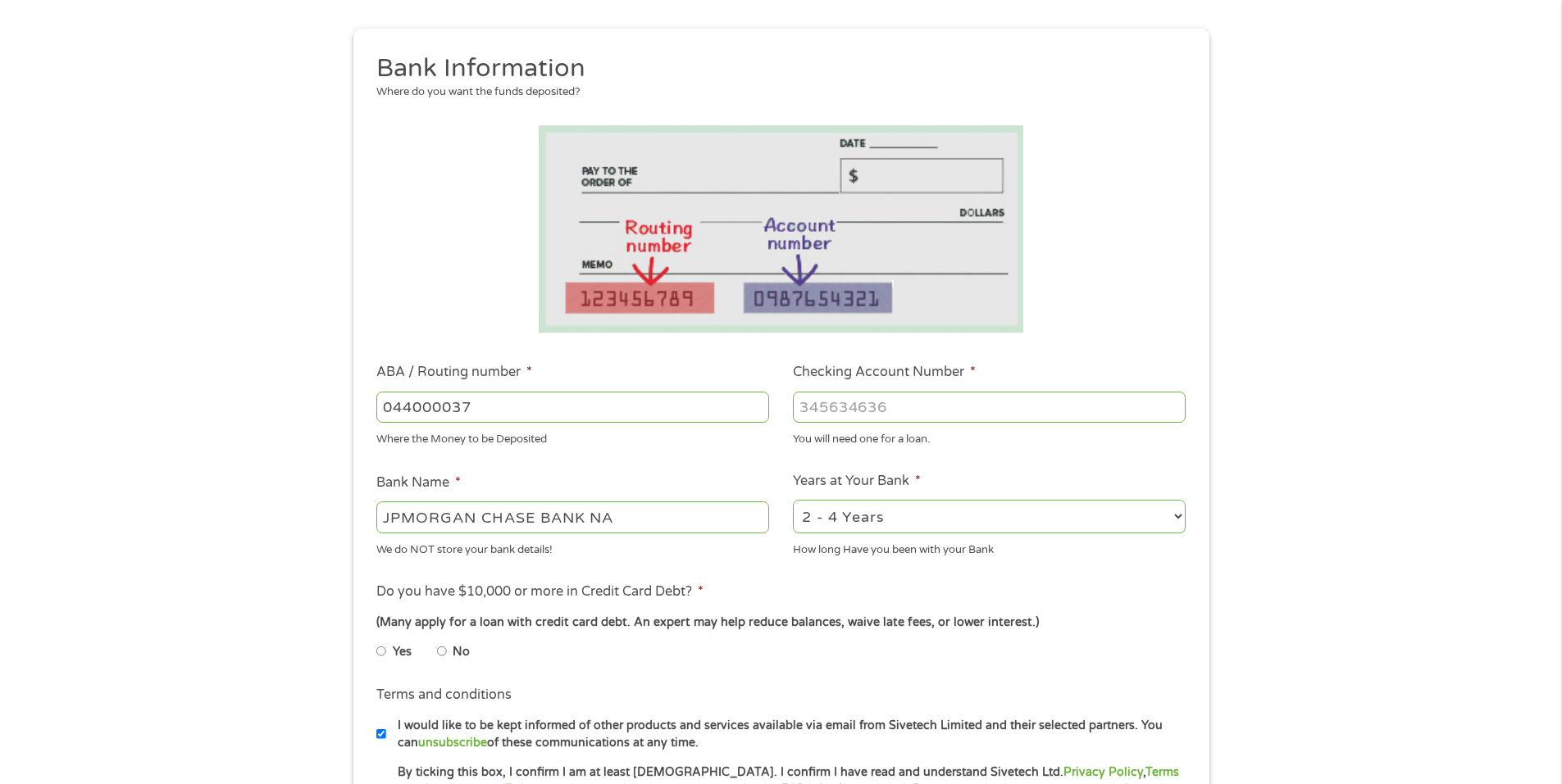
click at [864, 422] on input "Checking Account Number *" at bounding box center [989, 407] width 393 height 31
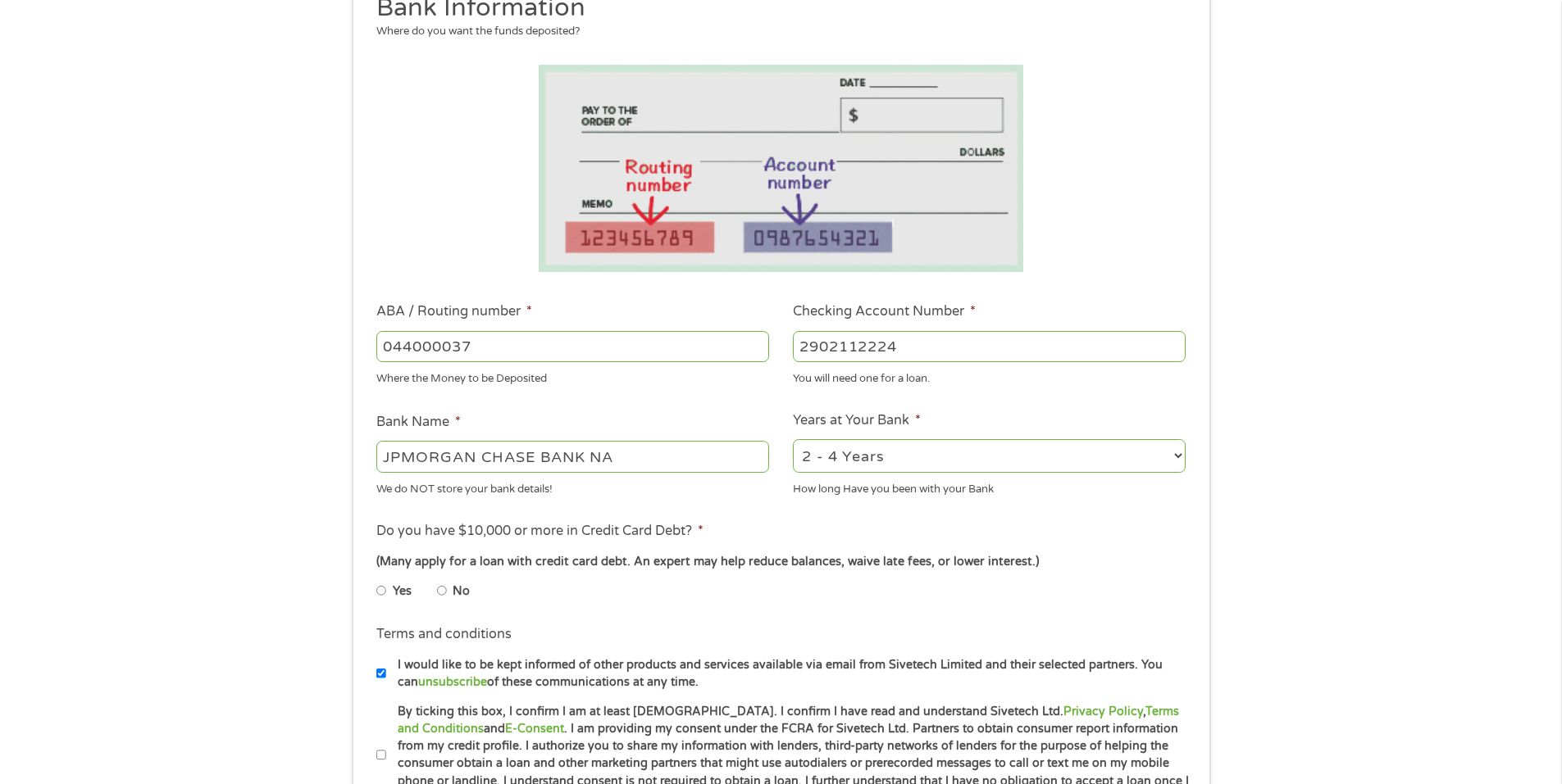
scroll to position [328, 0]
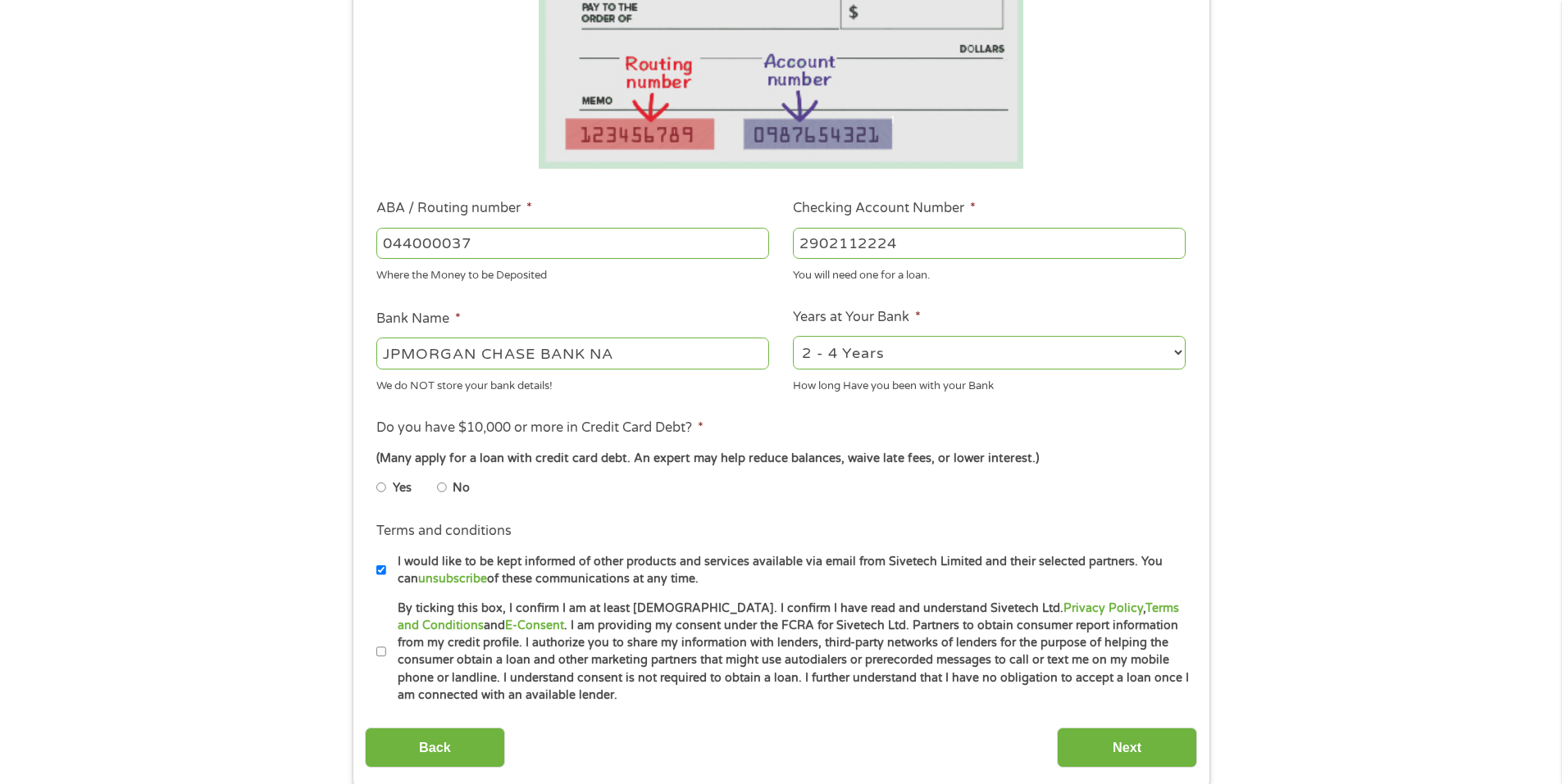
type input "2902112224"
click at [880, 360] on select "2 - 4 Years 6 - 12 Months 1 - 2 Years Over 4 Years" at bounding box center [989, 353] width 393 height 34
click at [708, 372] on div "JPMORGAN CHASE BANK NA" at bounding box center [573, 355] width 393 height 38
click at [899, 364] on select "2 - 4 Years 6 - 12 Months 1 - 2 Years Over 4 Years" at bounding box center [989, 353] width 393 height 34
select select "24months"
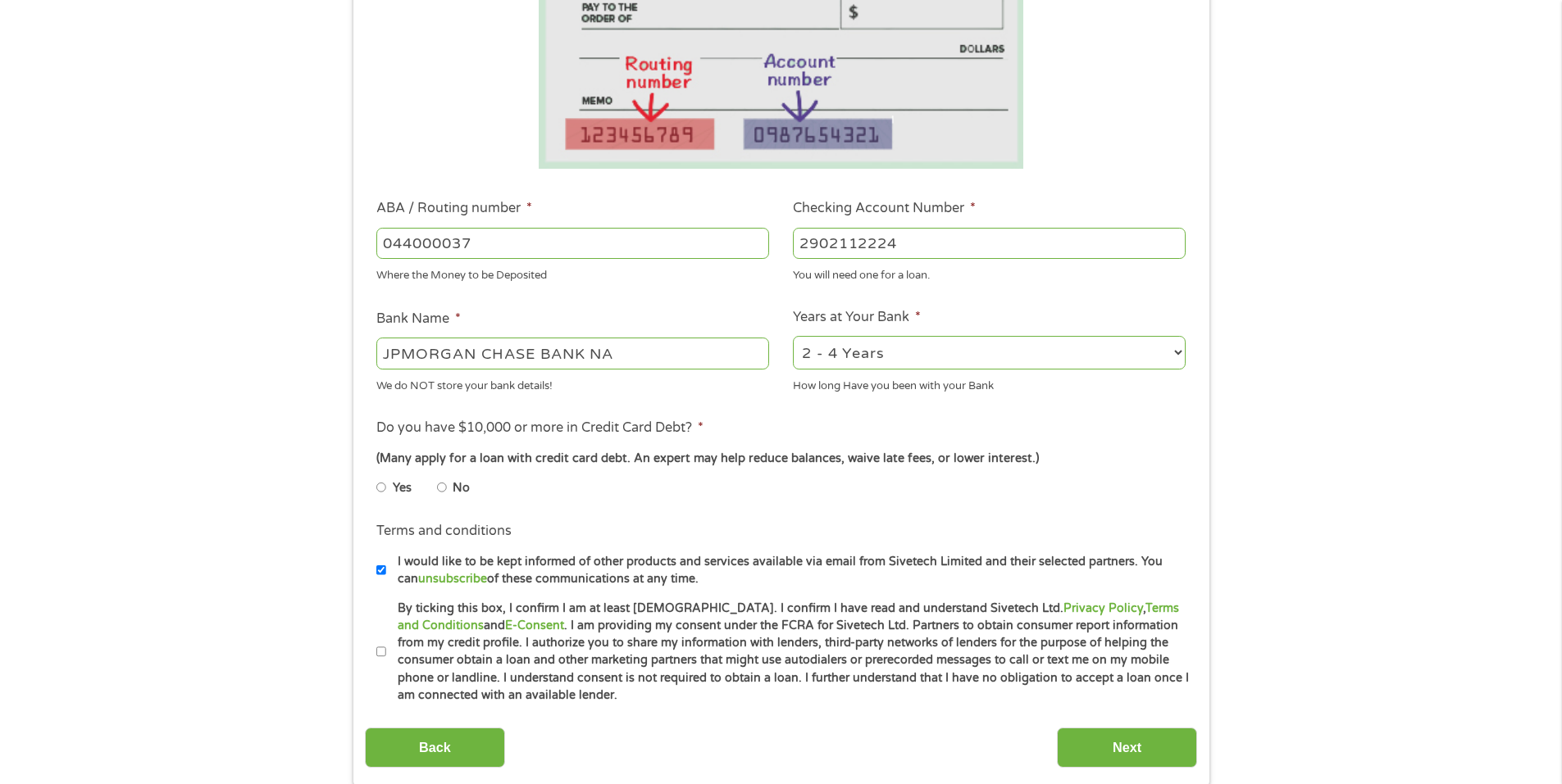
click at [793, 336] on select "2 - 4 Years 6 - 12 Months 1 - 2 Years Over 4 Years" at bounding box center [989, 353] width 393 height 34
click at [441, 489] on input "No" at bounding box center [442, 487] width 9 height 26
radio input "true"
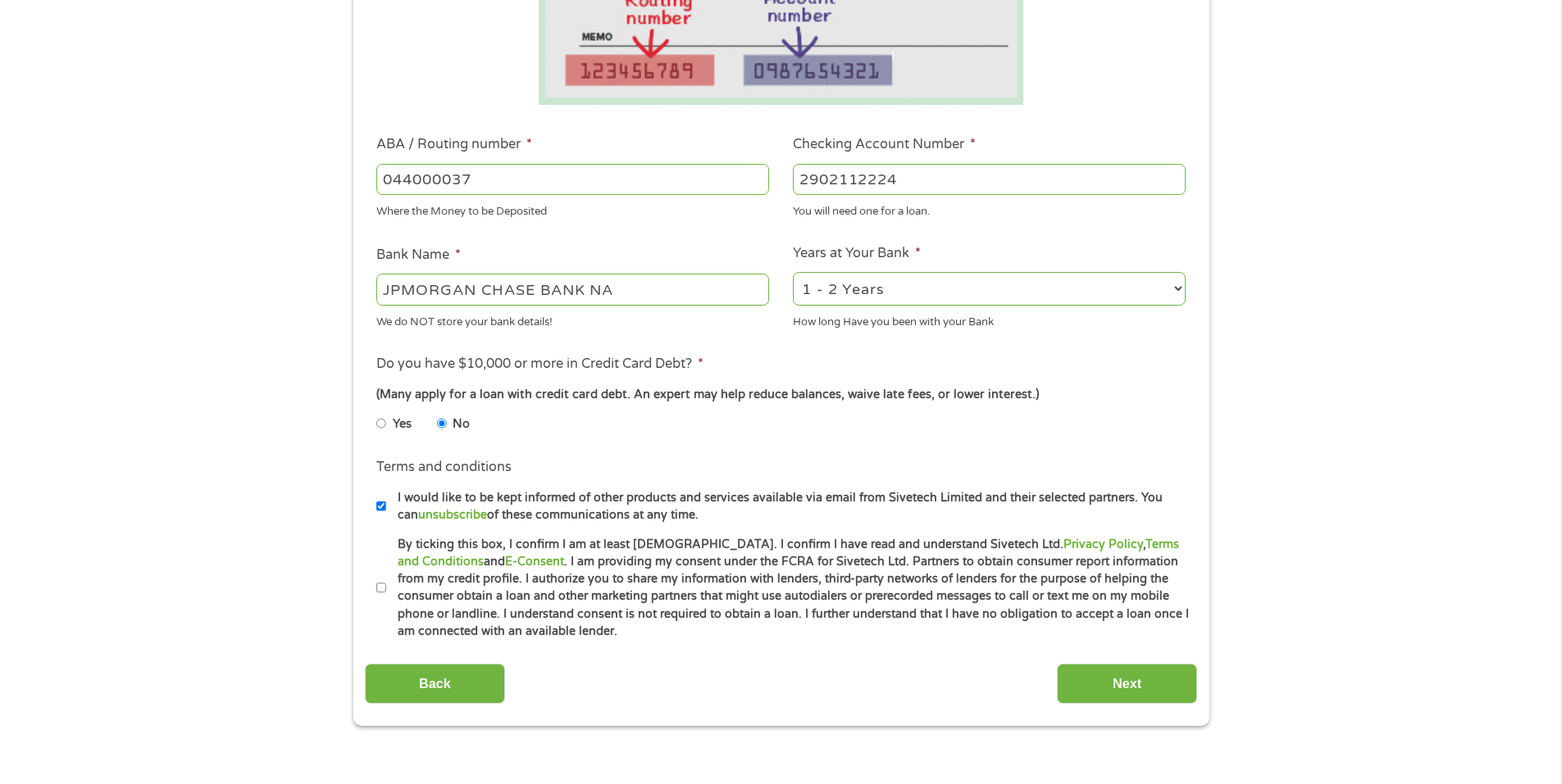
scroll to position [410, 0]
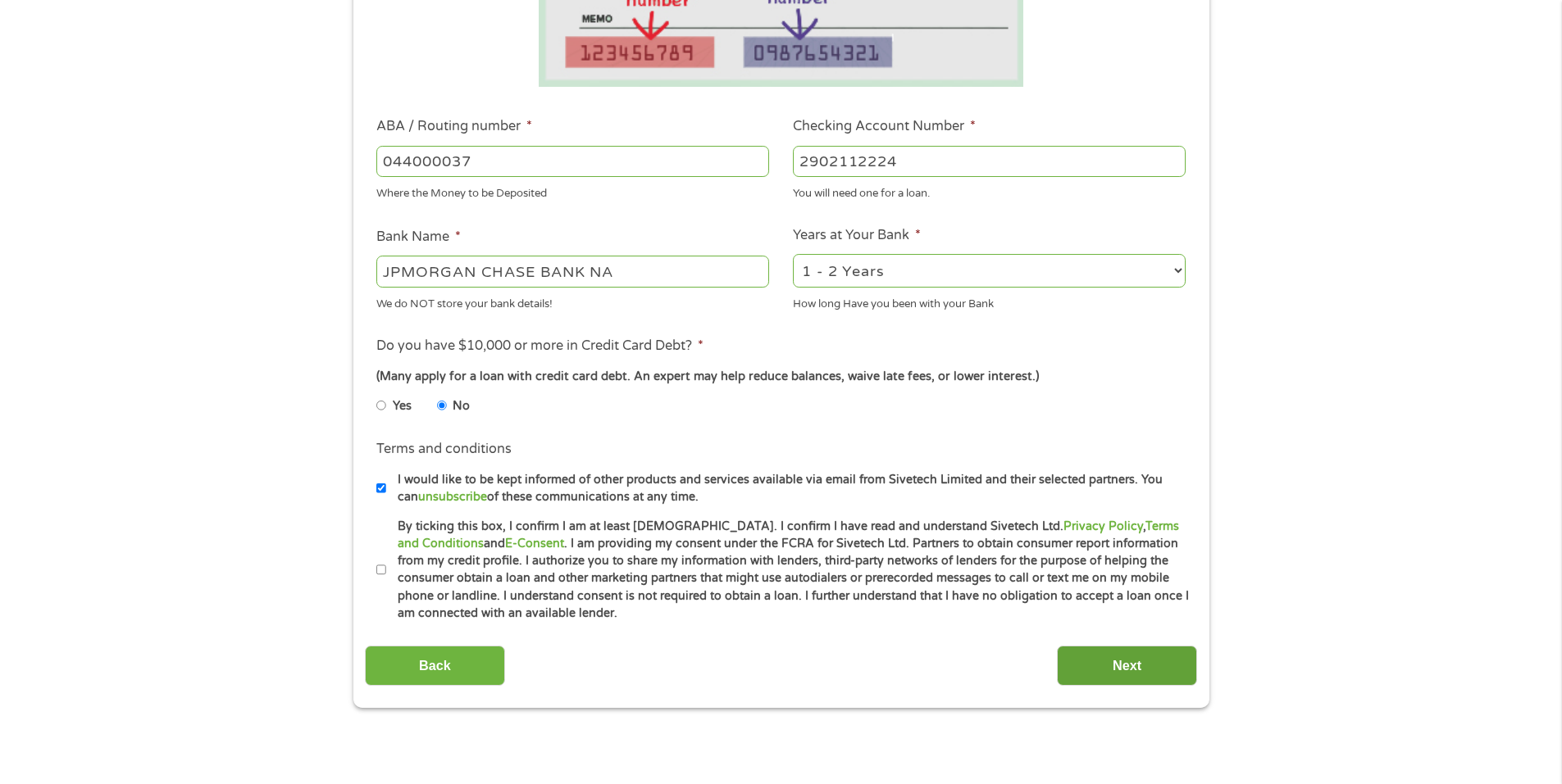
click at [1082, 661] on input "Next" at bounding box center [1127, 666] width 140 height 40
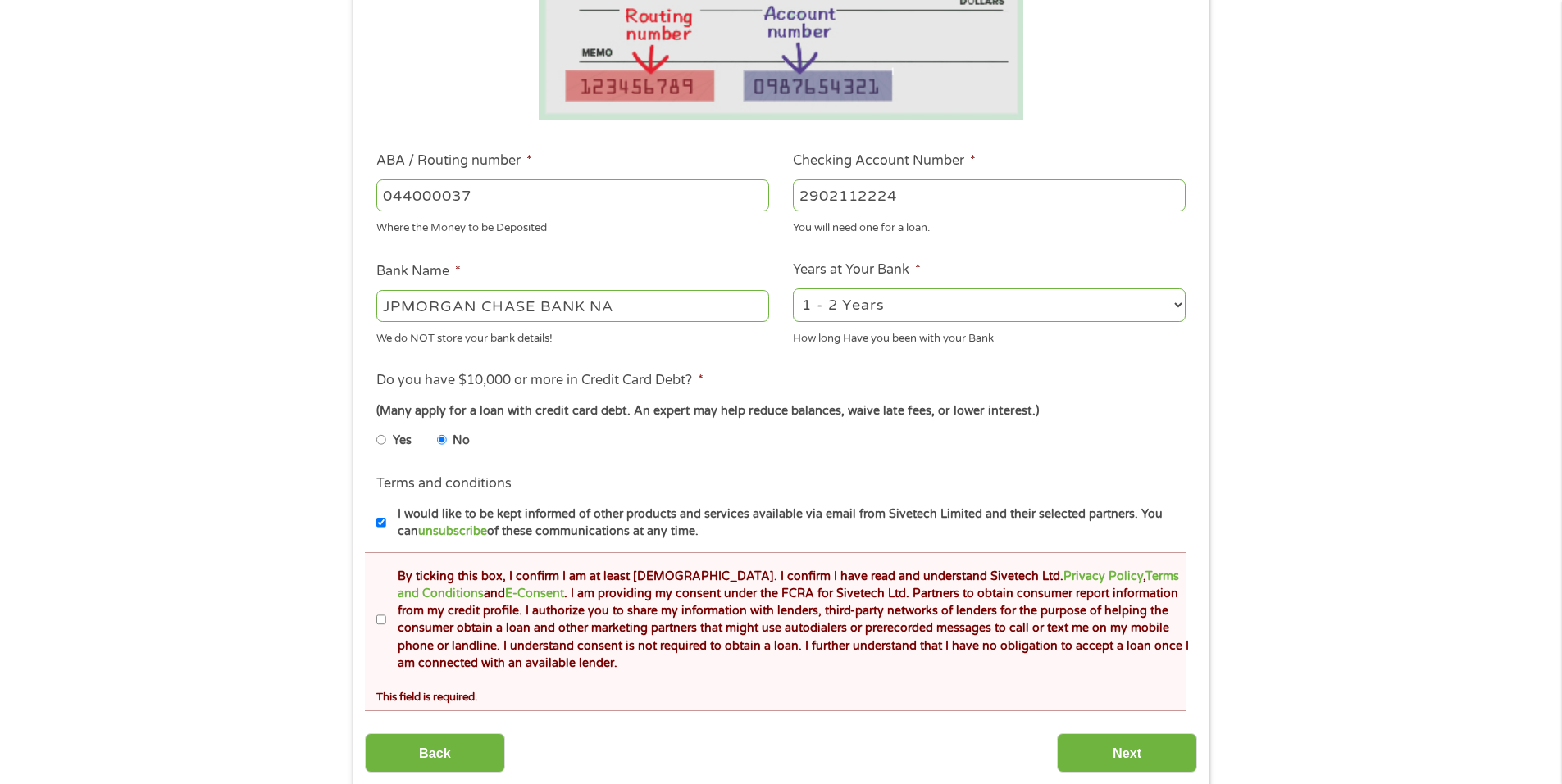
scroll to position [574, 0]
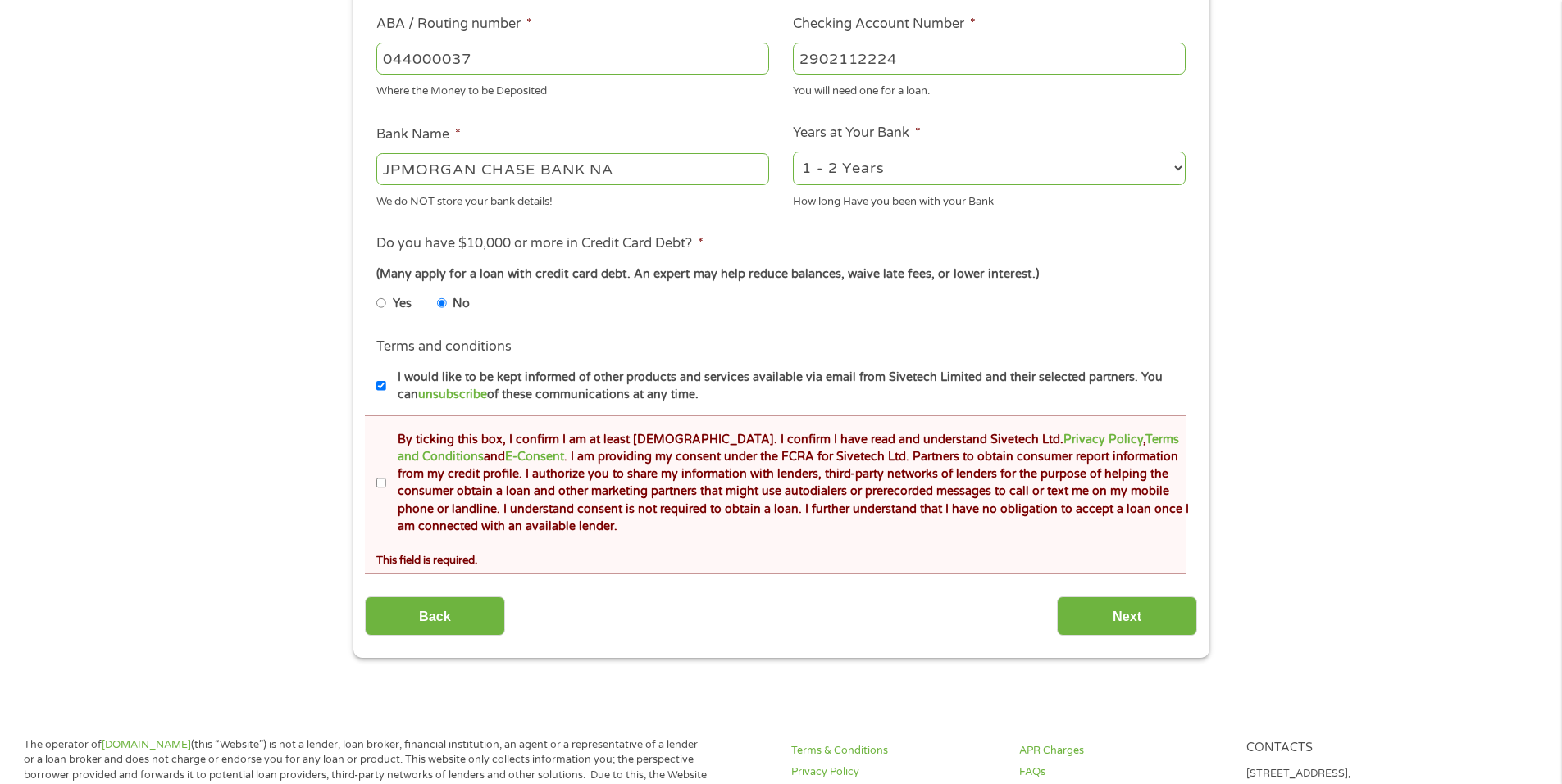
click at [388, 483] on label "By ticking this box, I confirm I am at least [DEMOGRAPHIC_DATA]. I confirm I ha…" at bounding box center [789, 484] width 804 height 105
click at [387, 483] on input "By ticking this box, I confirm I am at least [DEMOGRAPHIC_DATA]. I confirm I ha…" at bounding box center [381, 484] width 9 height 26
checkbox input "true"
click at [1109, 614] on input "Next" at bounding box center [1127, 616] width 140 height 40
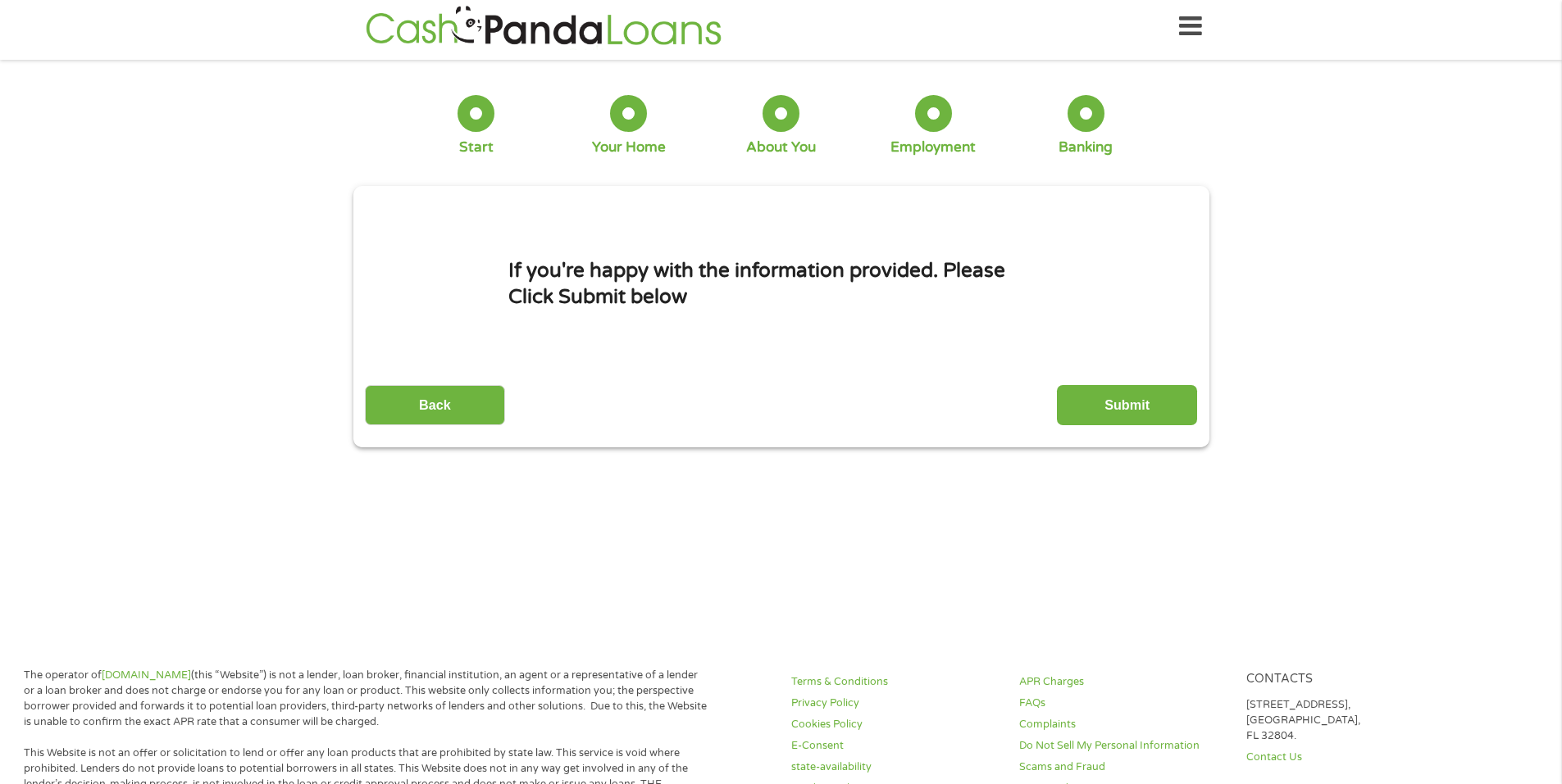
scroll to position [0, 0]
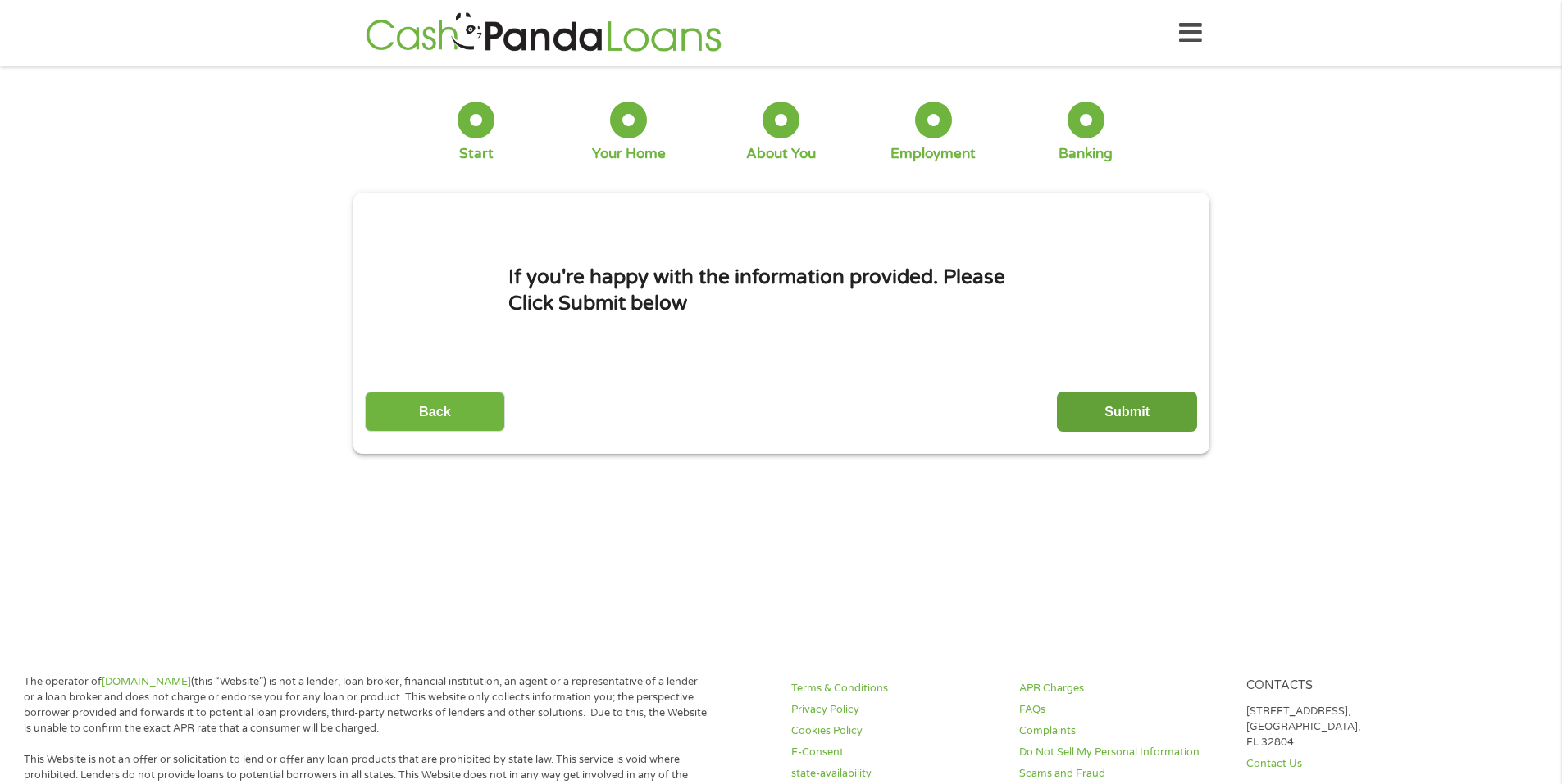
click at [1091, 402] on input "Submit" at bounding box center [1127, 411] width 140 height 40
